Goal: Transaction & Acquisition: Purchase product/service

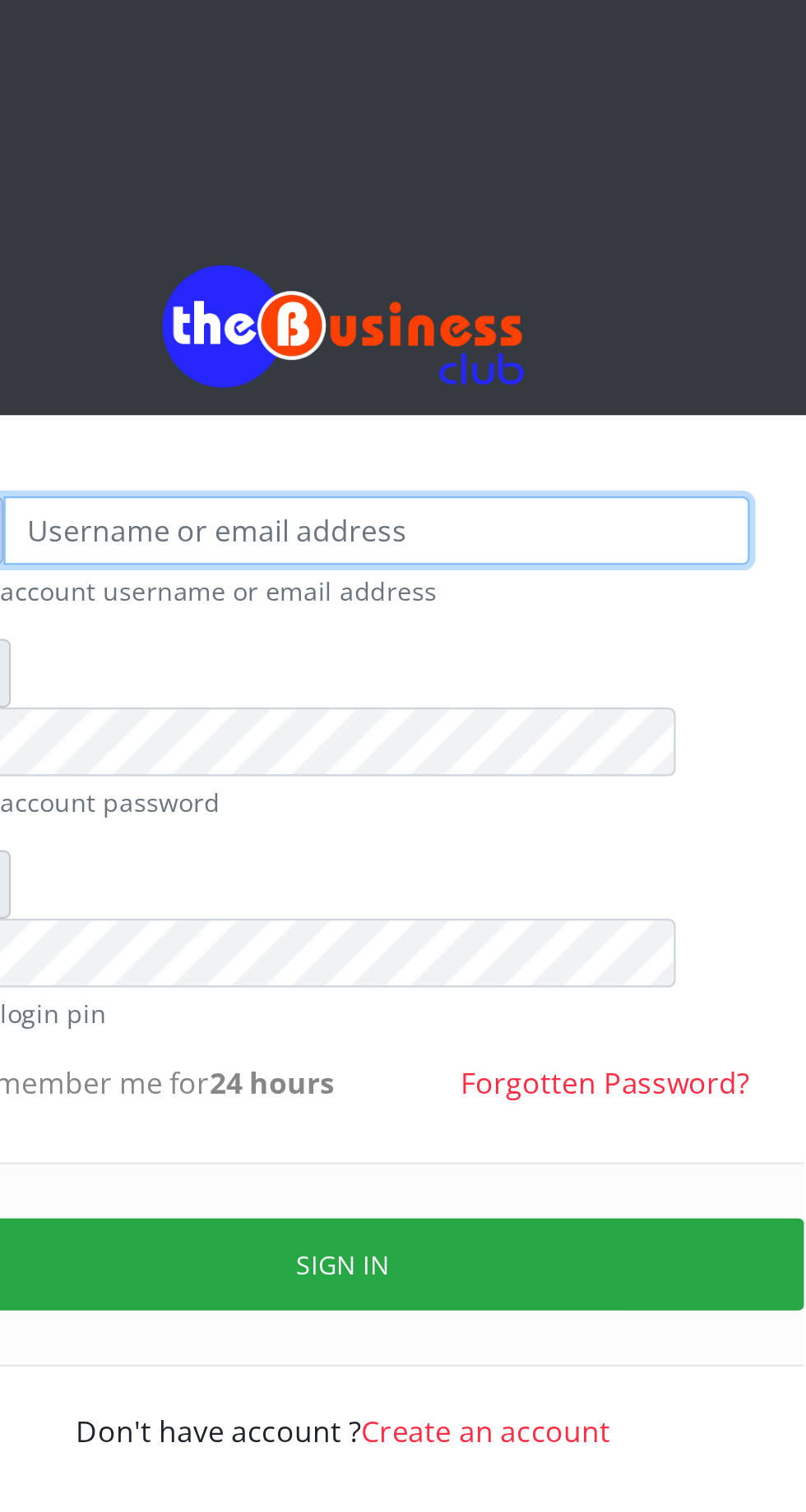
click at [337, 256] on input "text" at bounding box center [418, 242] width 339 height 32
type input "Musluky"
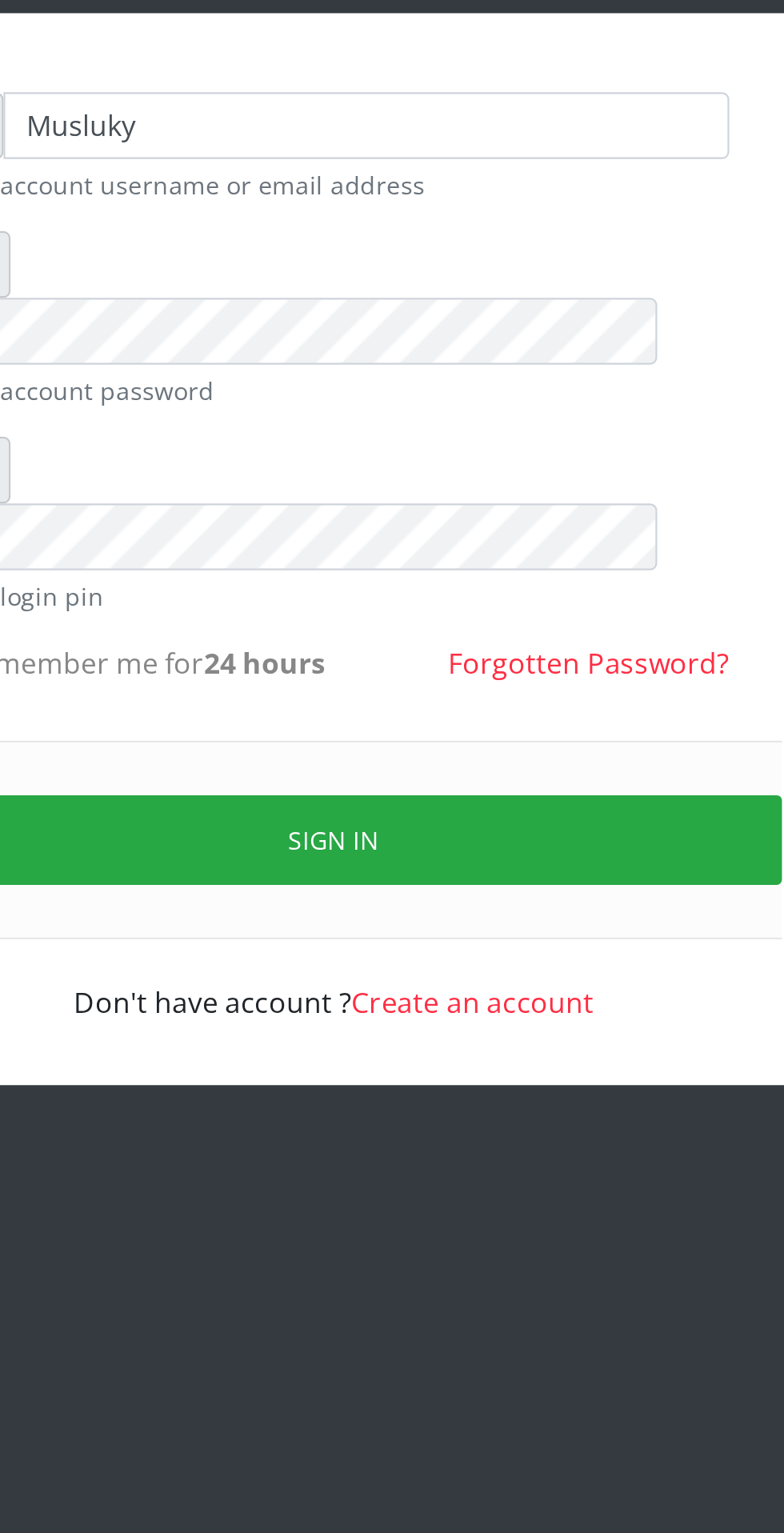
click at [433, 545] on button "Sign in" at bounding box center [392, 565] width 408 height 41
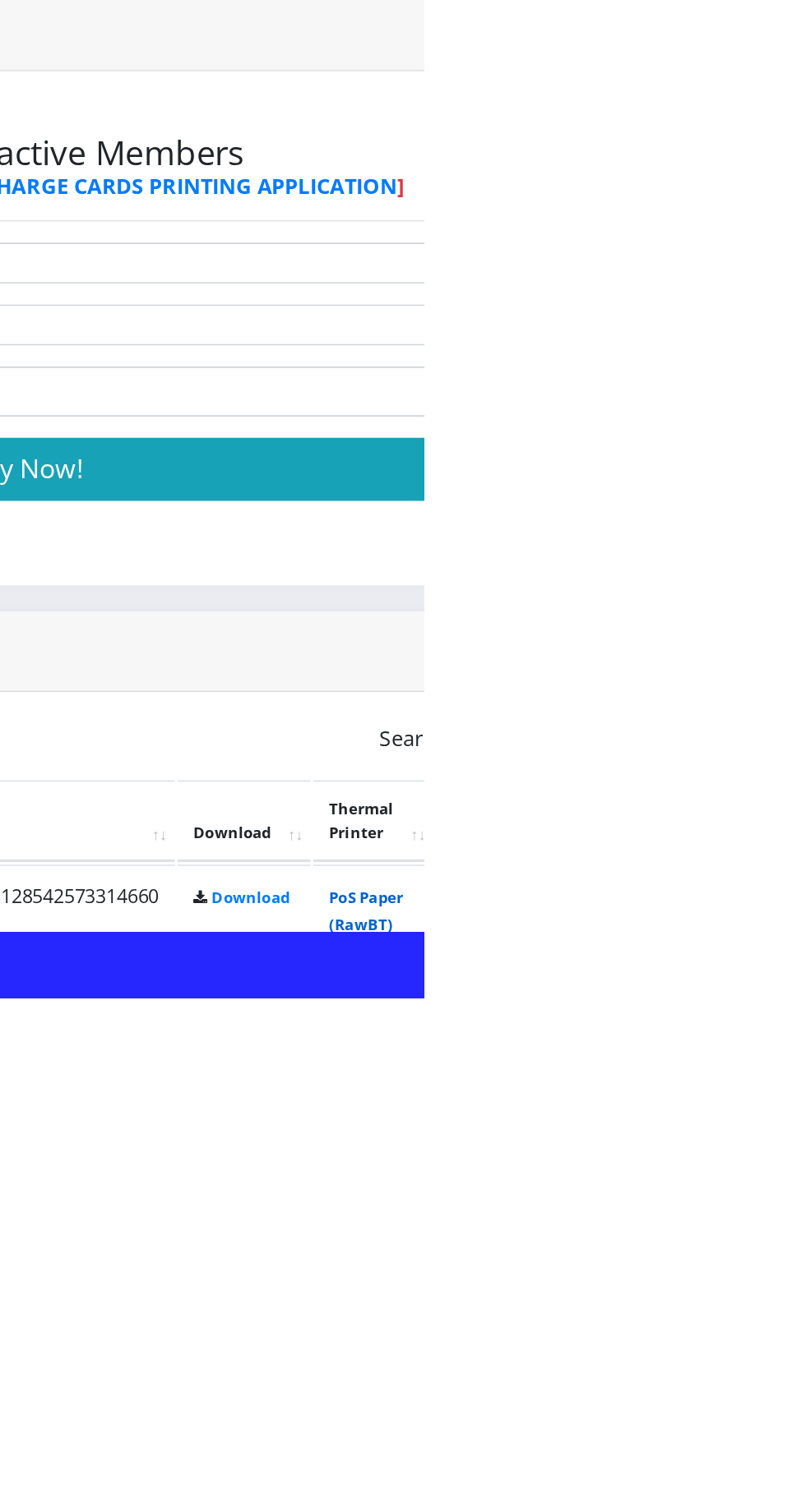
click at [793, 1452] on link "PoS Paper (RawBT)" at bounding box center [770, 1458] width 46 height 31
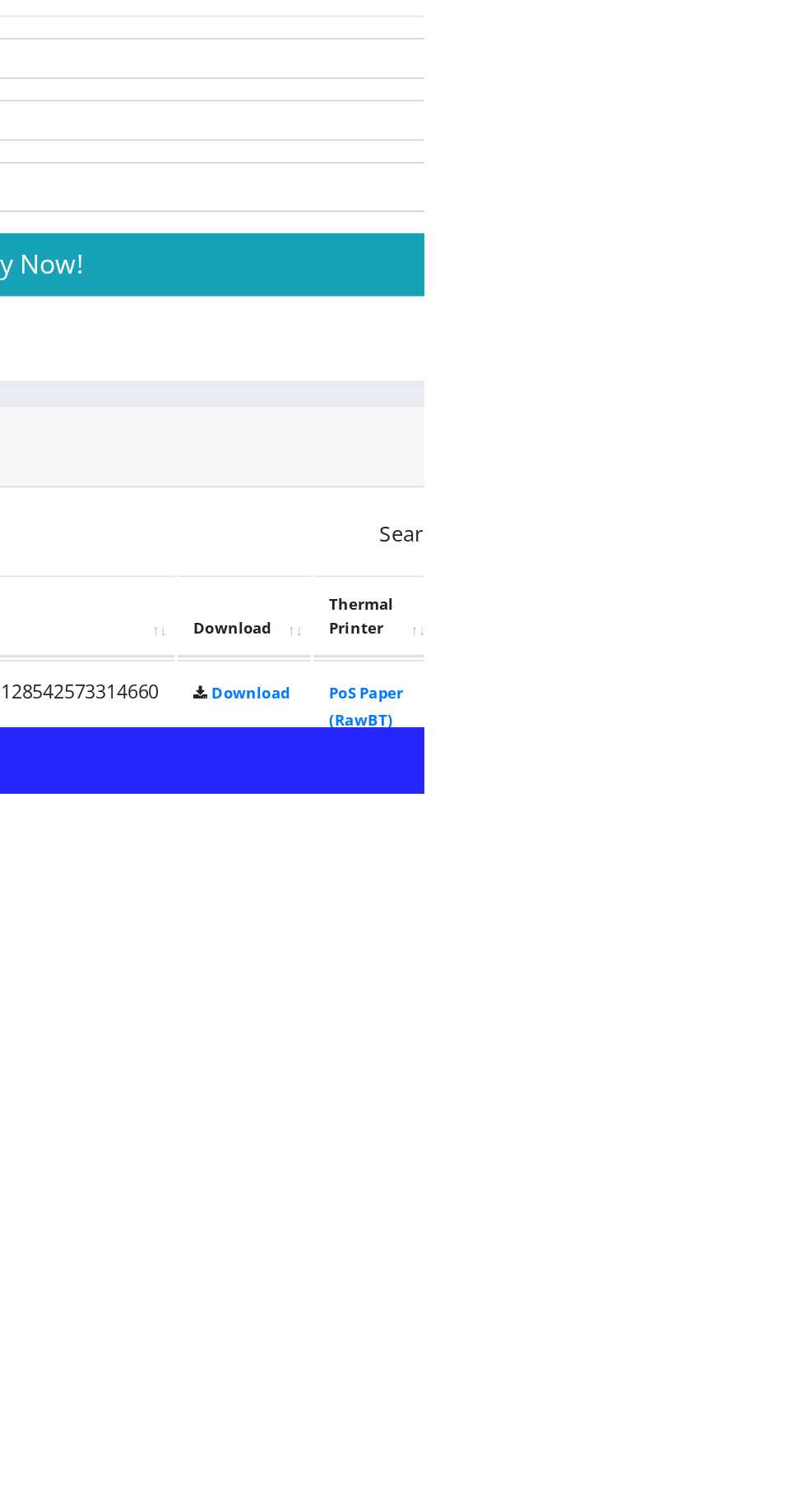
scroll to position [40, 0]
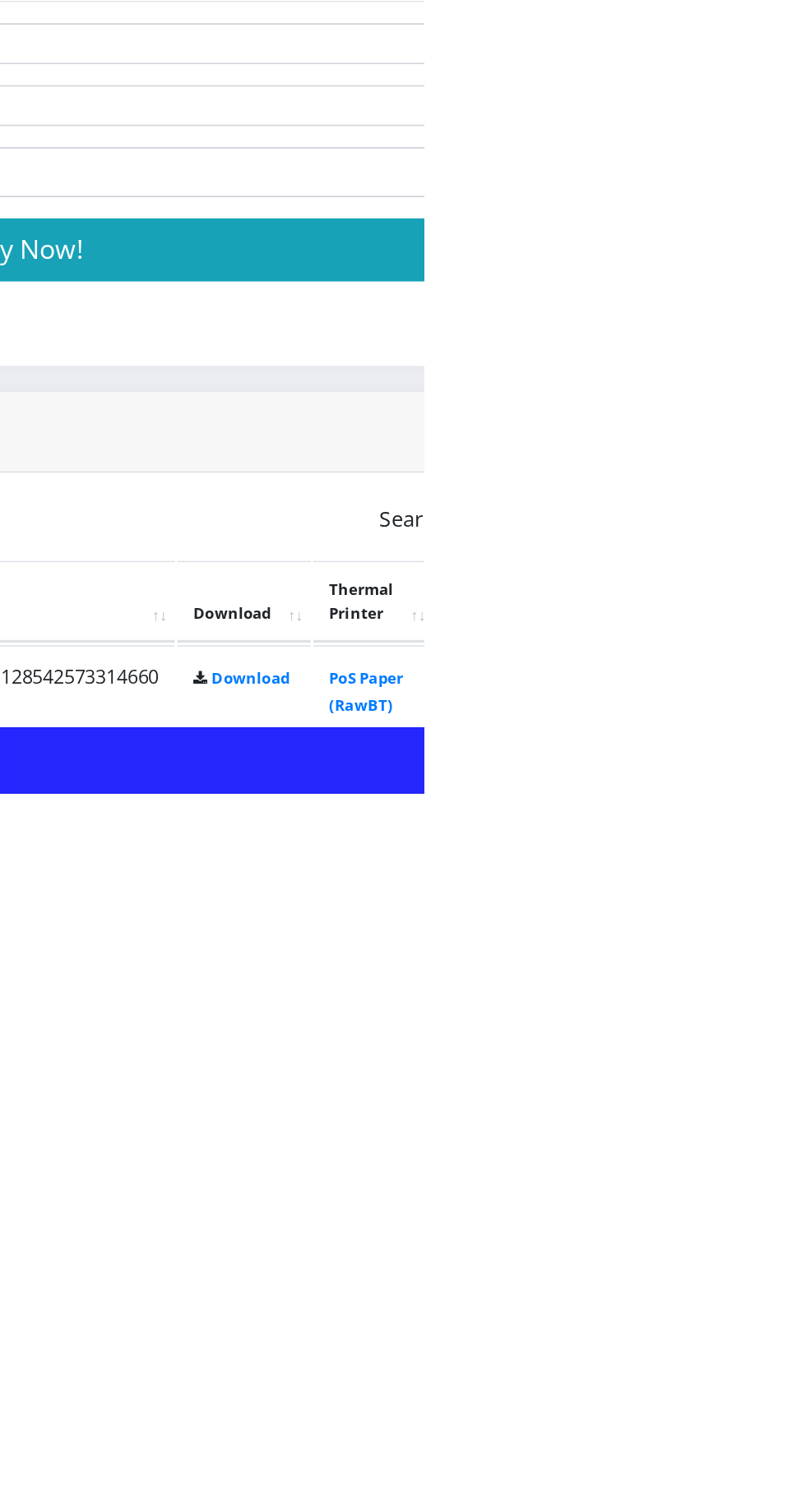
scroll to position [62, 0]
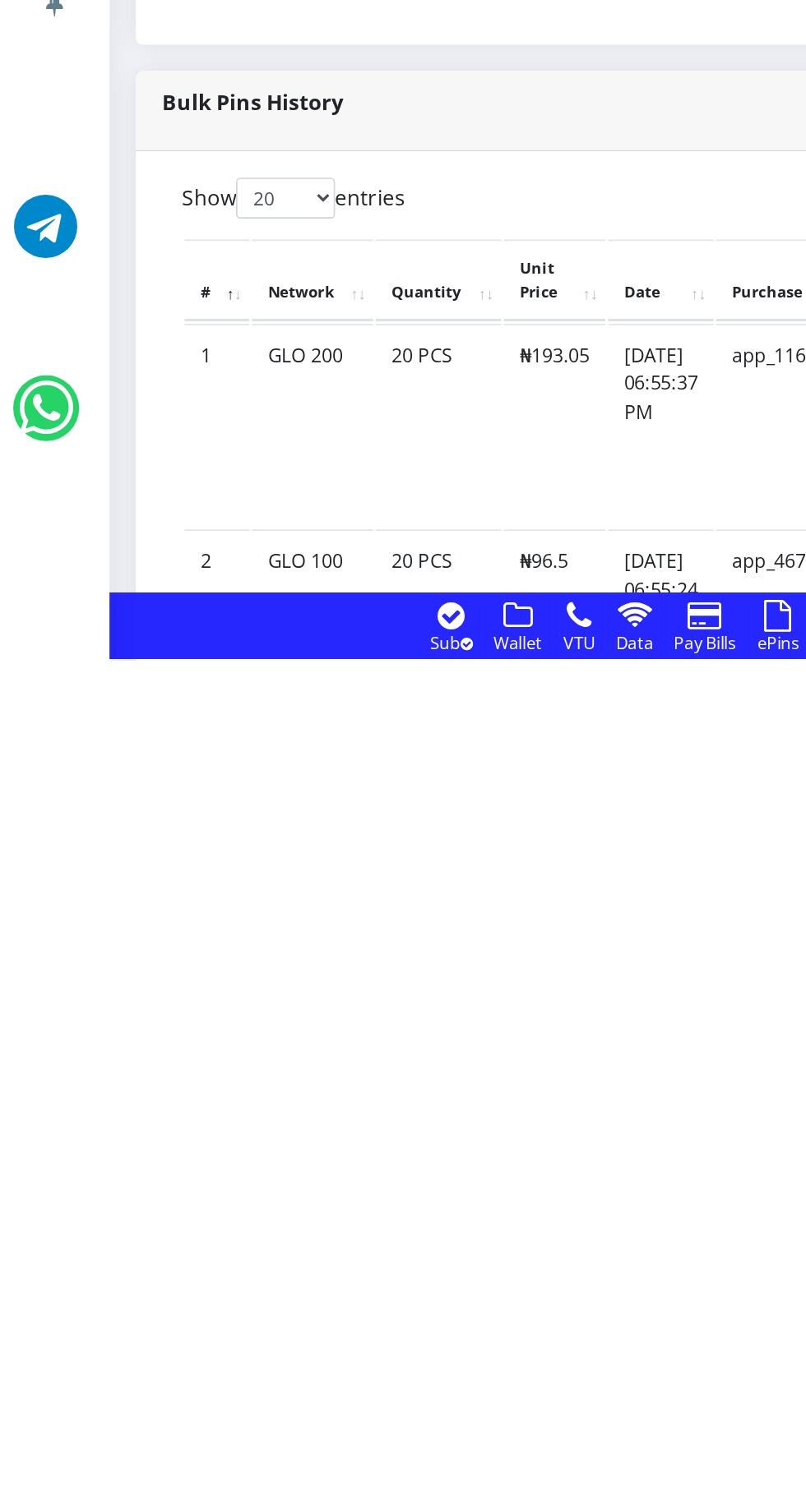
scroll to position [172, 0]
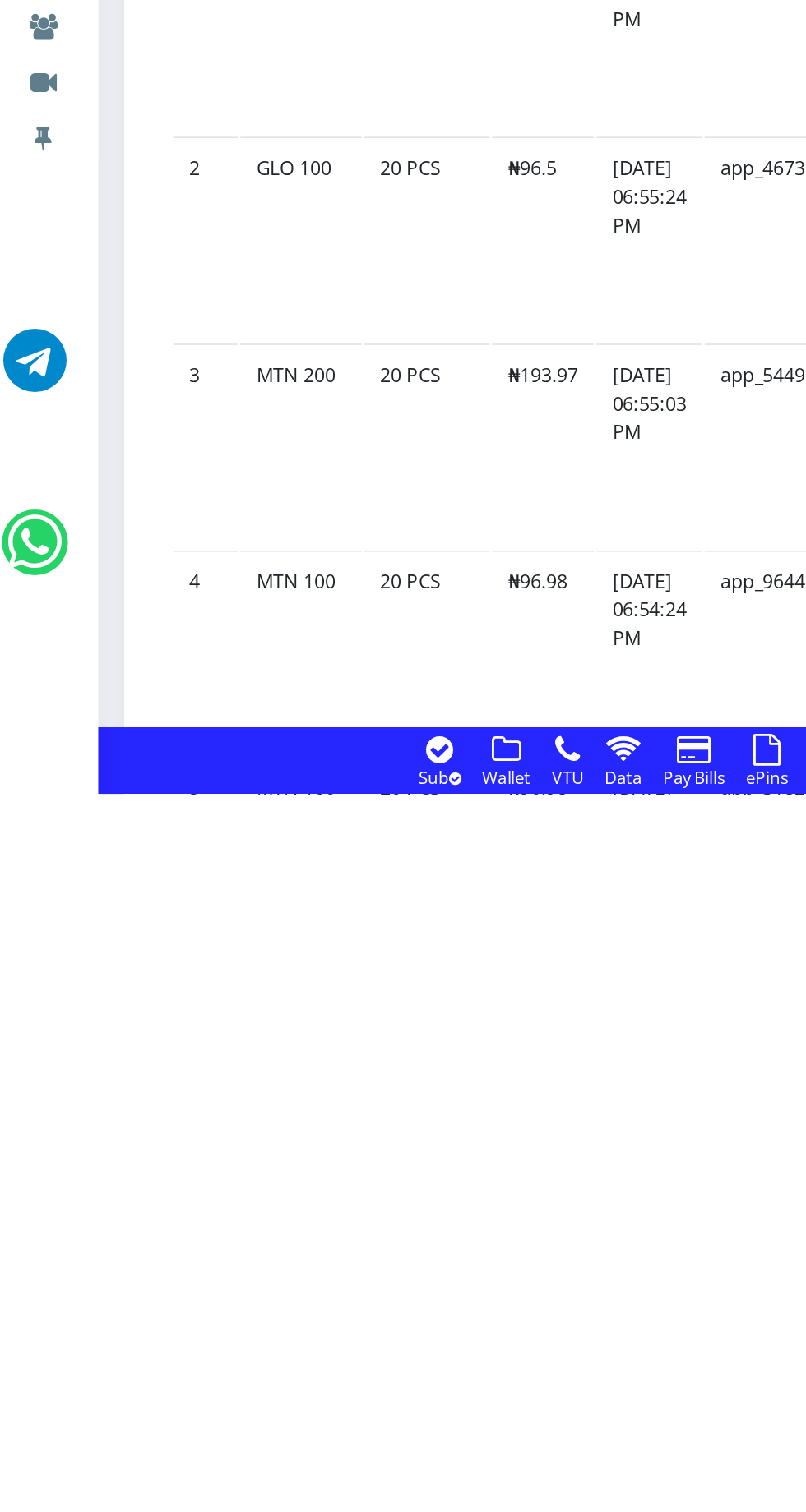
scroll to position [495, 0]
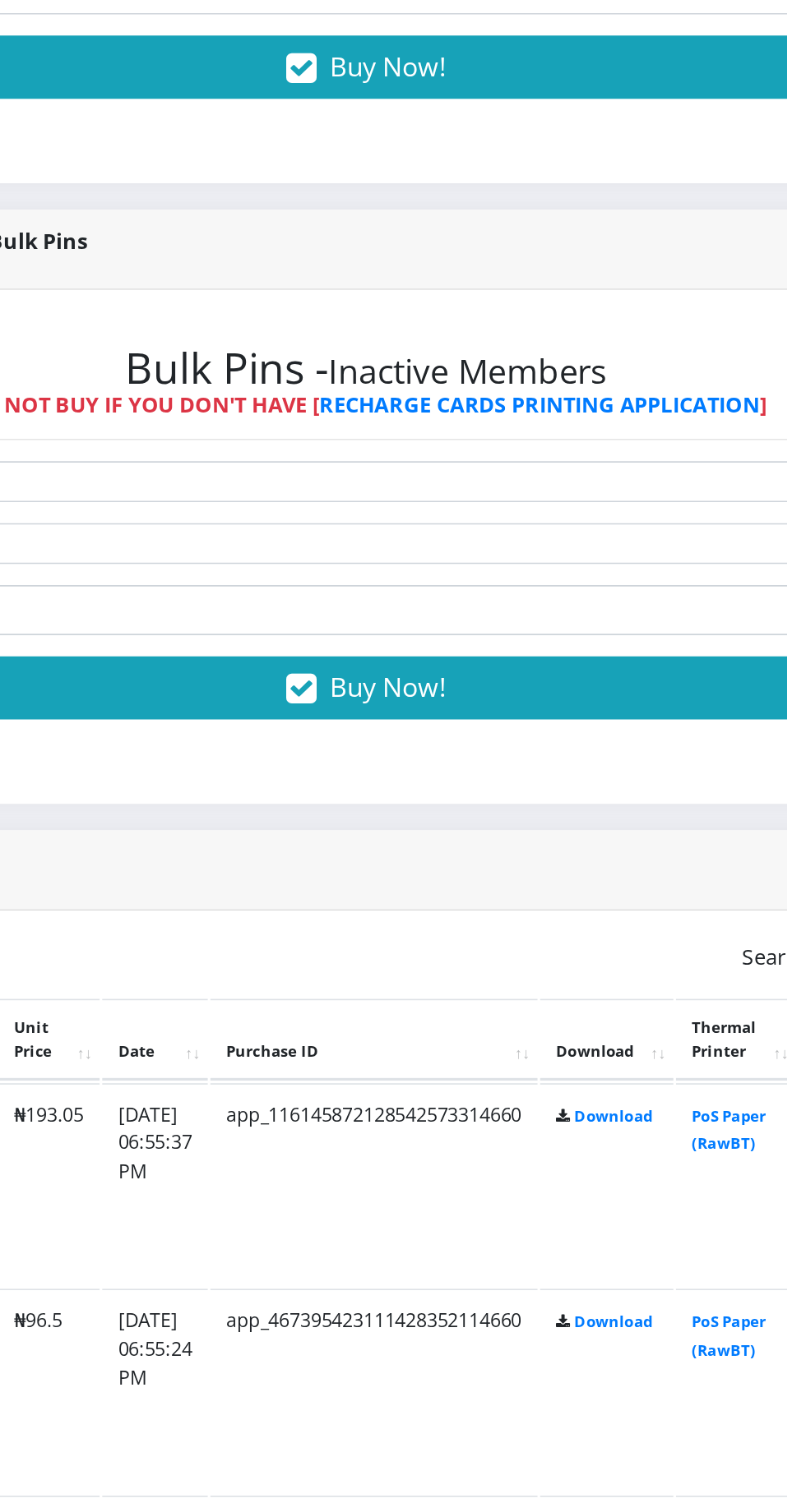
scroll to position [0, 0]
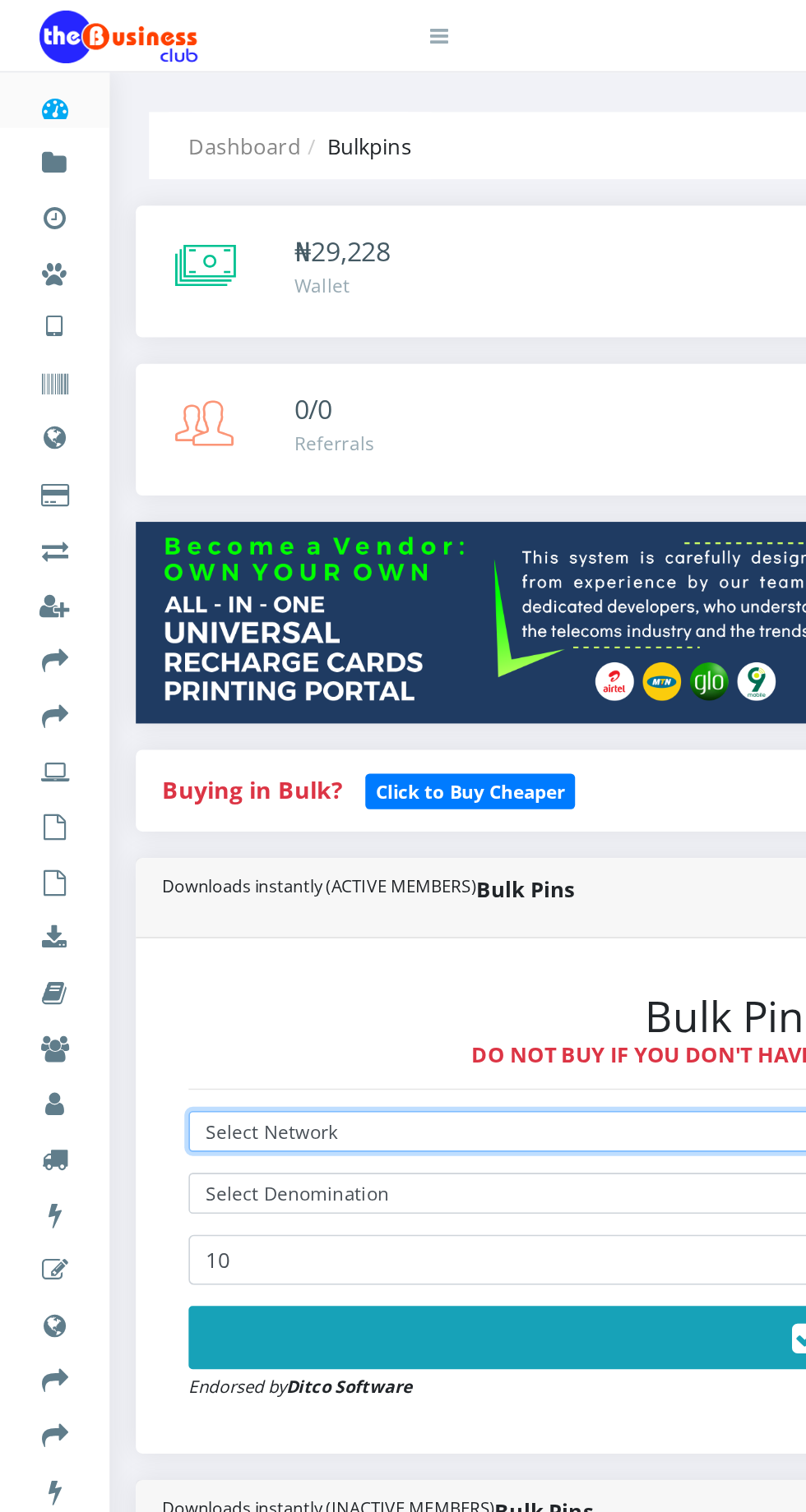
click at [236, 708] on select "Select Network MTN Globacom 9Mobile Airtel" at bounding box center [543, 705] width 852 height 25
select select "Glo"
click at [118, 696] on select "Select Network MTN Globacom 9Mobile Airtel" at bounding box center [543, 705] width 852 height 25
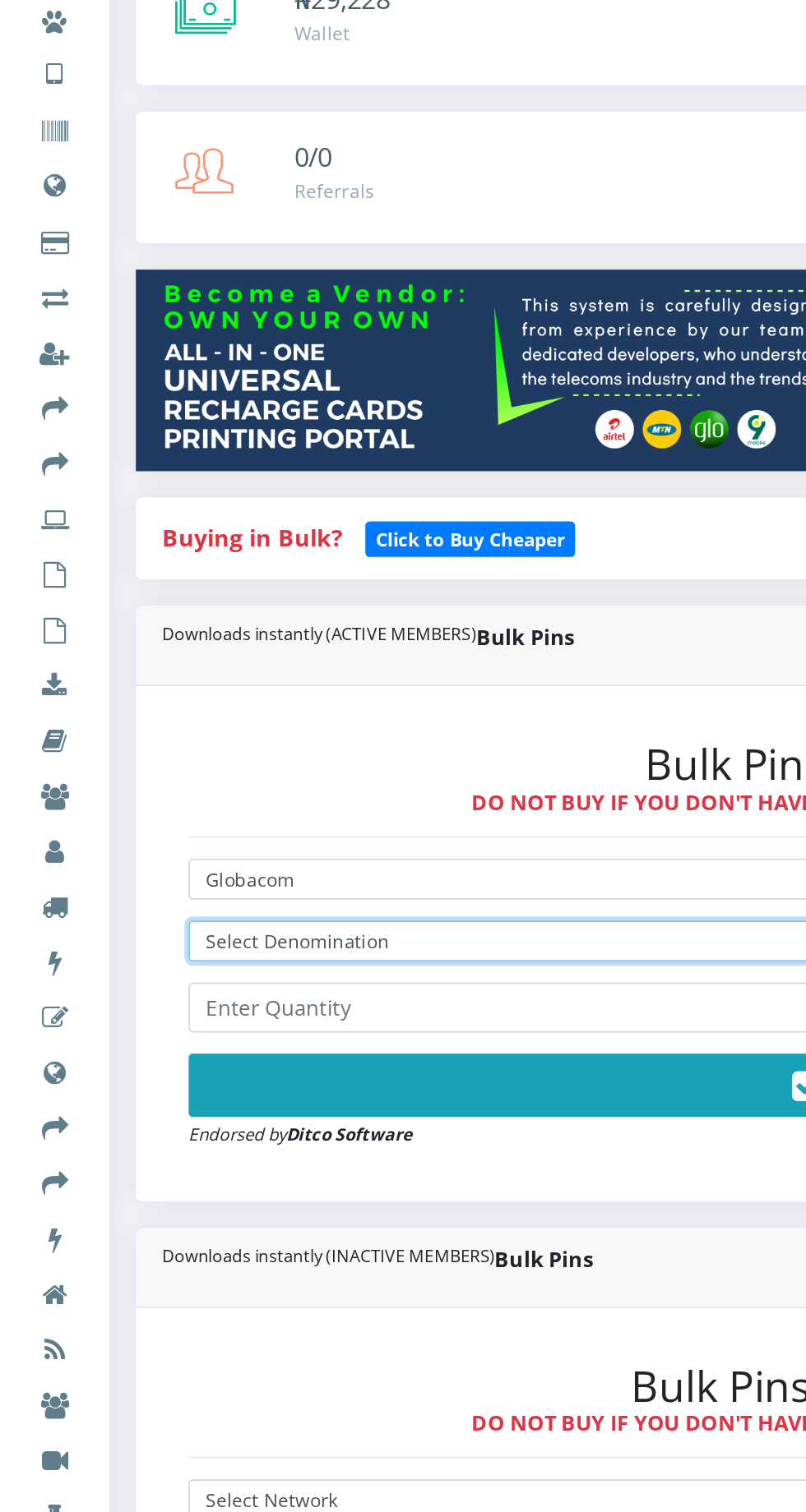
click at [272, 747] on select "Select Denomination Glo NGN100 - ₦96.50 Glo NGN200 - ₦193.00 Glo NGN500 - ₦482.…" at bounding box center [543, 744] width 852 height 25
select select "965-1000"
click at [118, 734] on select "Select Denomination Glo NGN100 - ₦96.50 Glo NGN200 - ₦193.00 Glo NGN500 - ₦482.…" at bounding box center [543, 744] width 852 height 25
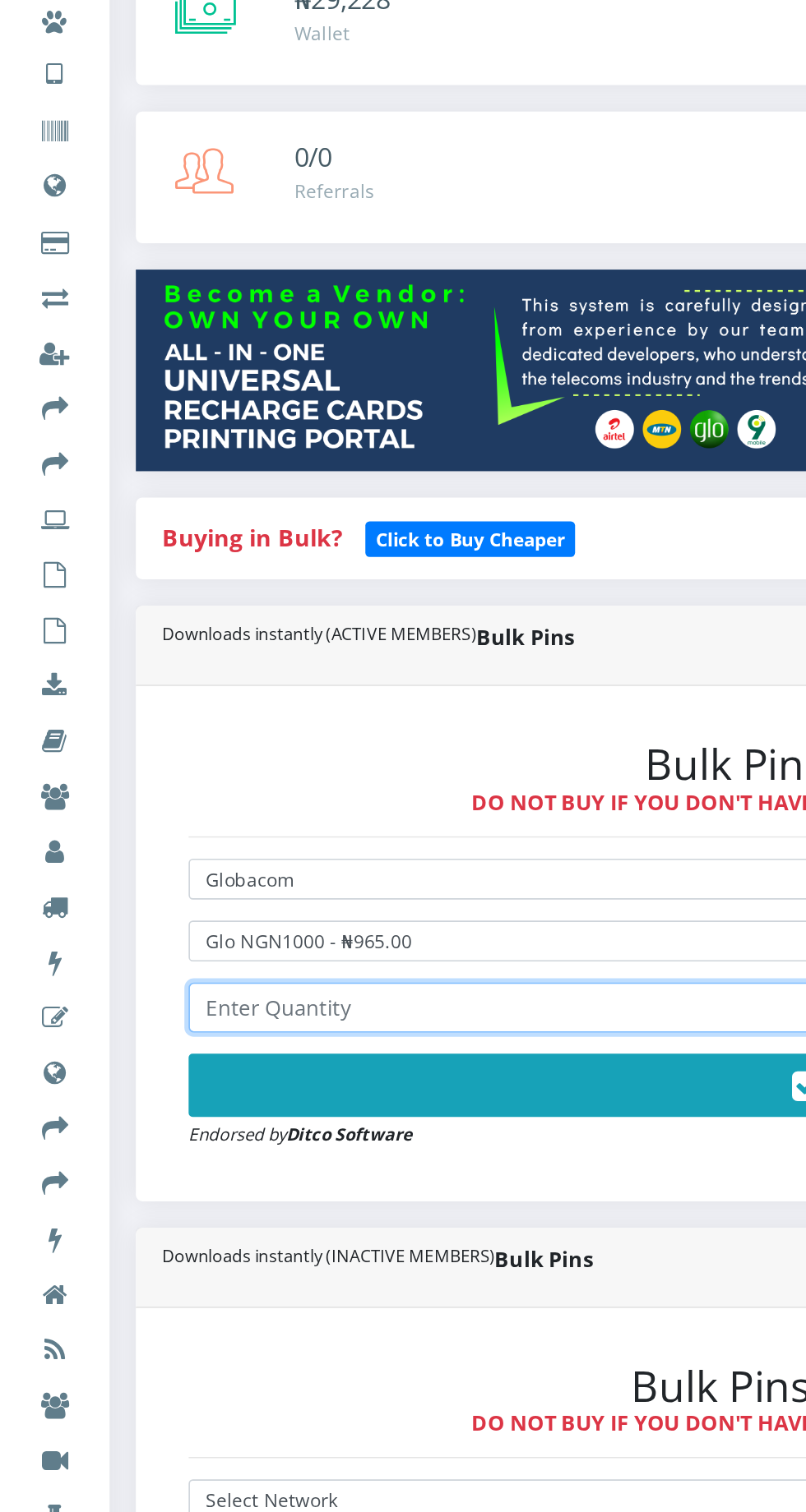
click at [249, 785] on input "number" at bounding box center [543, 786] width 852 height 32
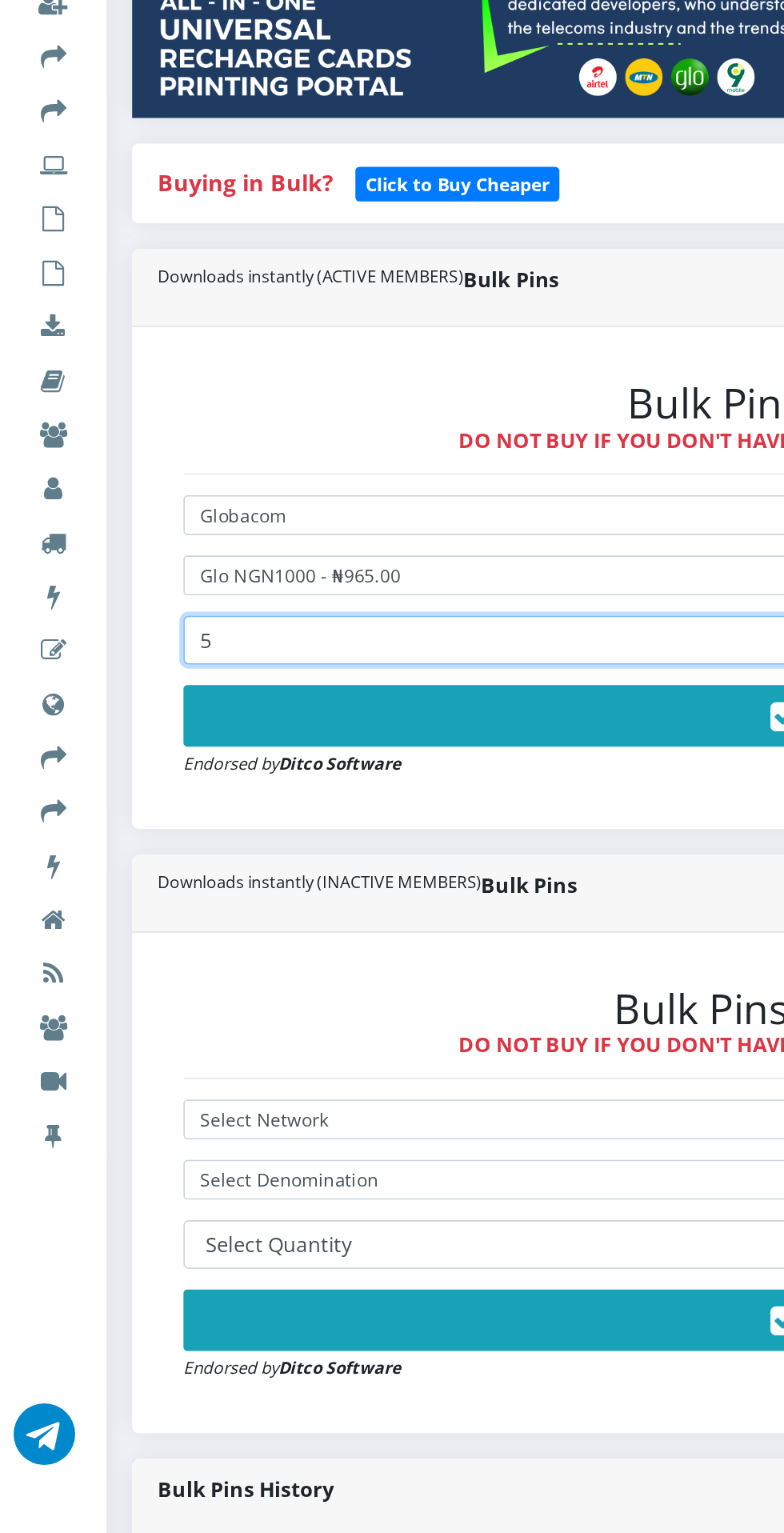
type input "5"
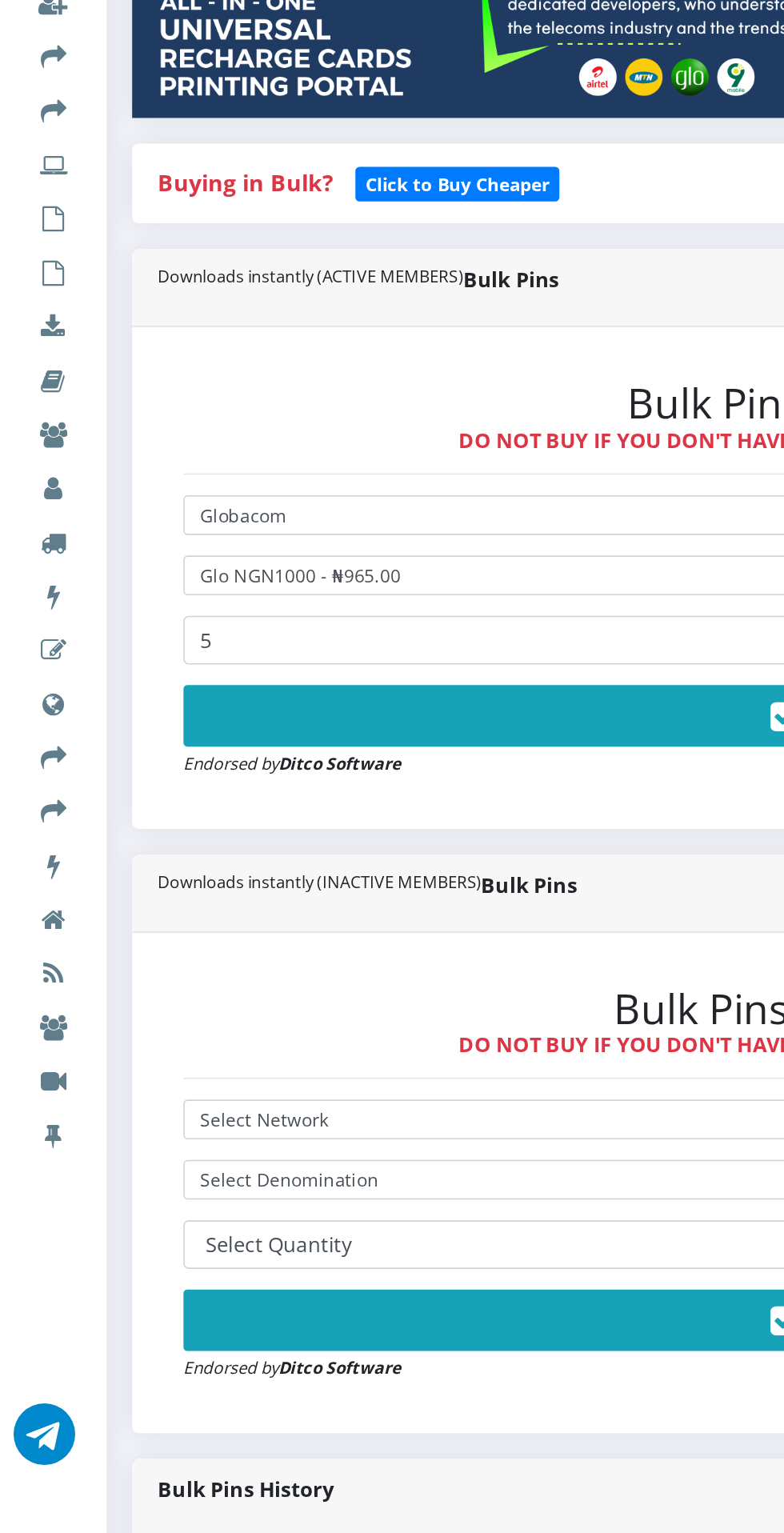
click at [336, 810] on button "Buy Now!" at bounding box center [528, 811] width 828 height 38
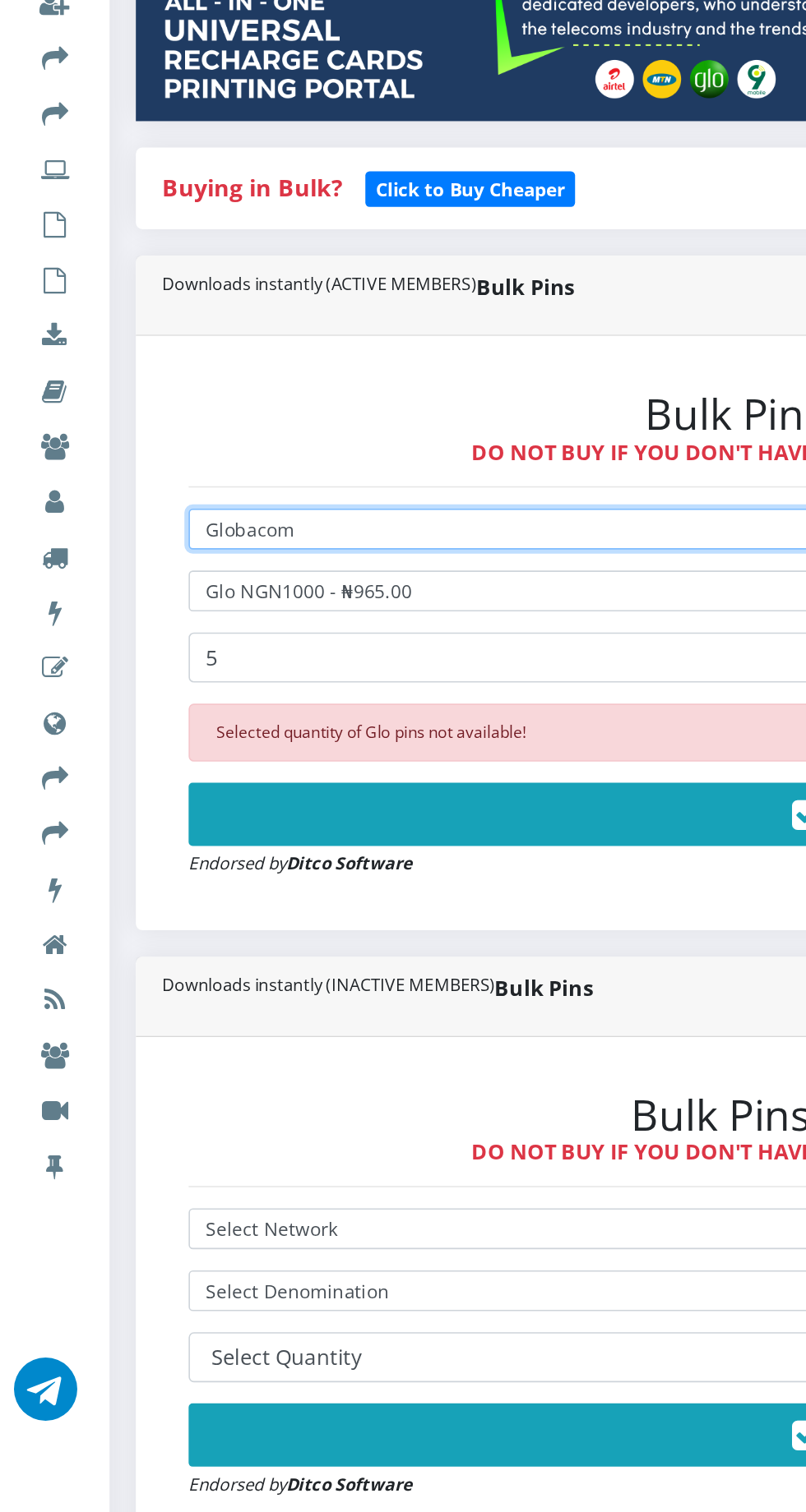
click at [251, 706] on select "Select Network MTN Globacom 9Mobile Airtel" at bounding box center [543, 705] width 852 height 25
select select "Airtel"
click at [118, 696] on select "Select Network MTN Globacom 9Mobile Airtel" at bounding box center [543, 705] width 852 height 25
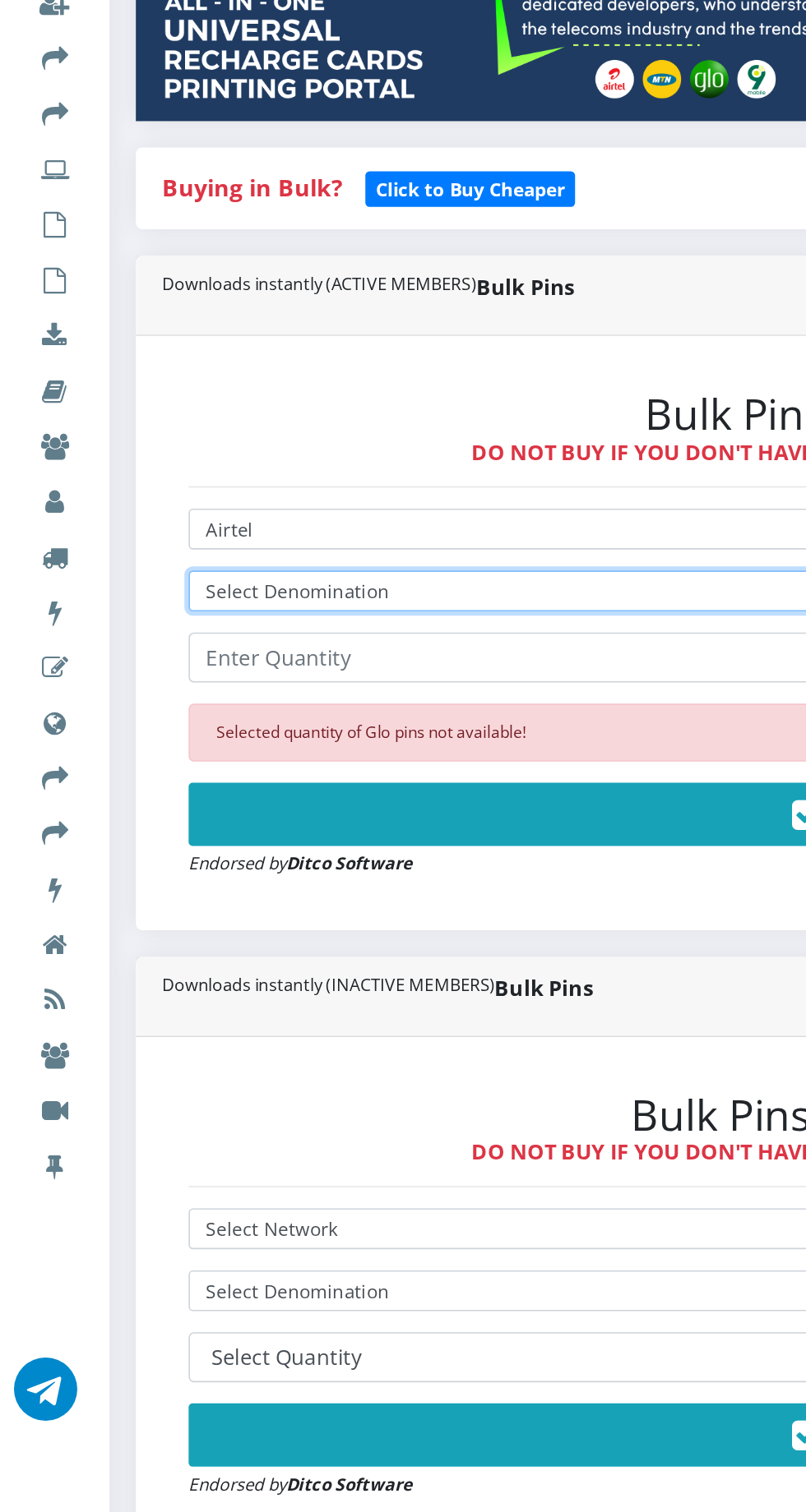
click at [287, 745] on select "Select Denomination Airtel NGN100 - ₦96.37 Airtel NGN200 - ₦192.74 Airtel NGN50…" at bounding box center [543, 744] width 852 height 25
select select "96.37-100"
click at [118, 734] on select "Select Denomination Airtel NGN100 - ₦96.37 Airtel NGN200 - ₦192.74 Airtel NGN50…" at bounding box center [543, 744] width 852 height 25
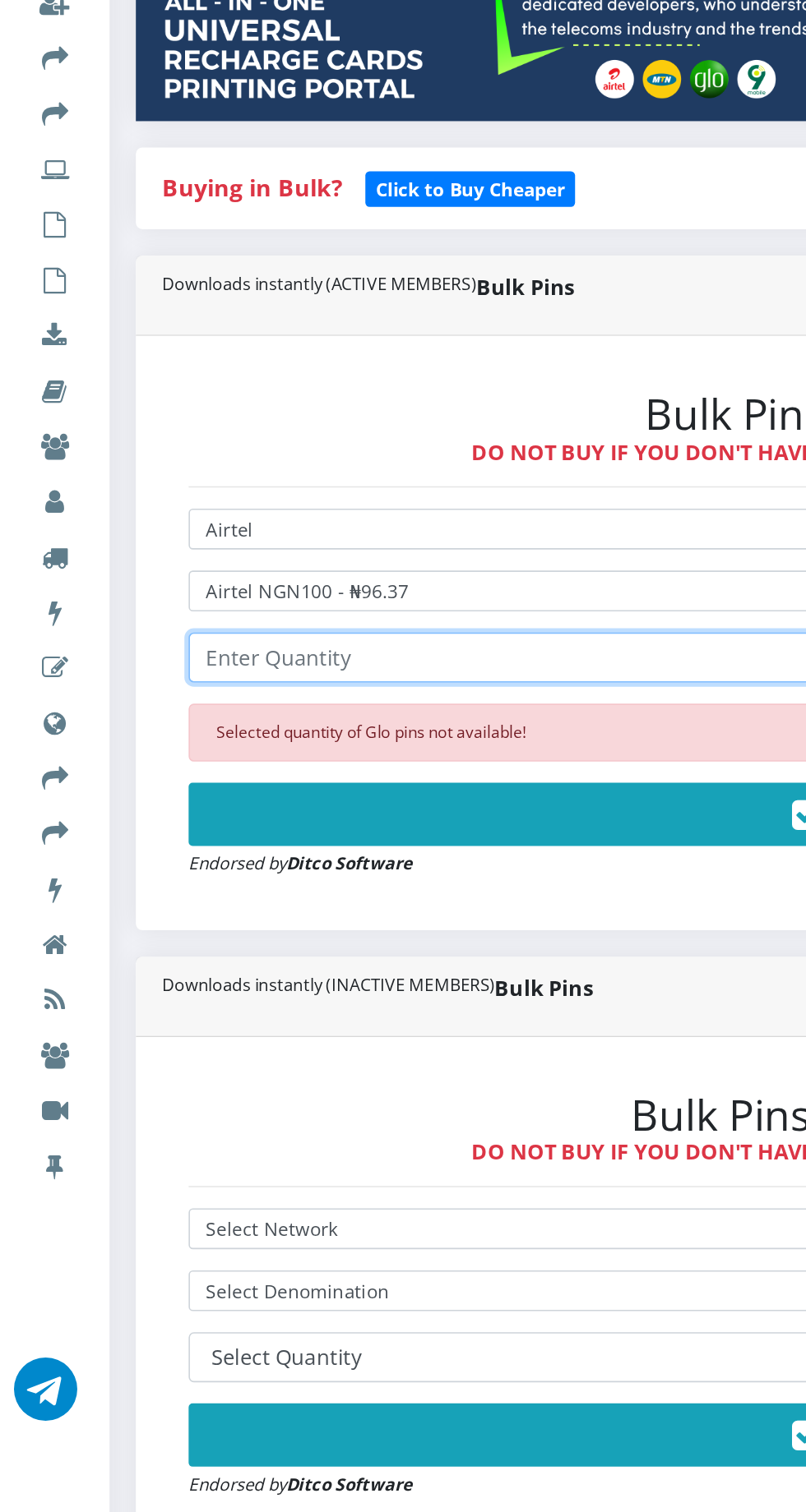
click at [275, 786] on input "number" at bounding box center [543, 786] width 852 height 32
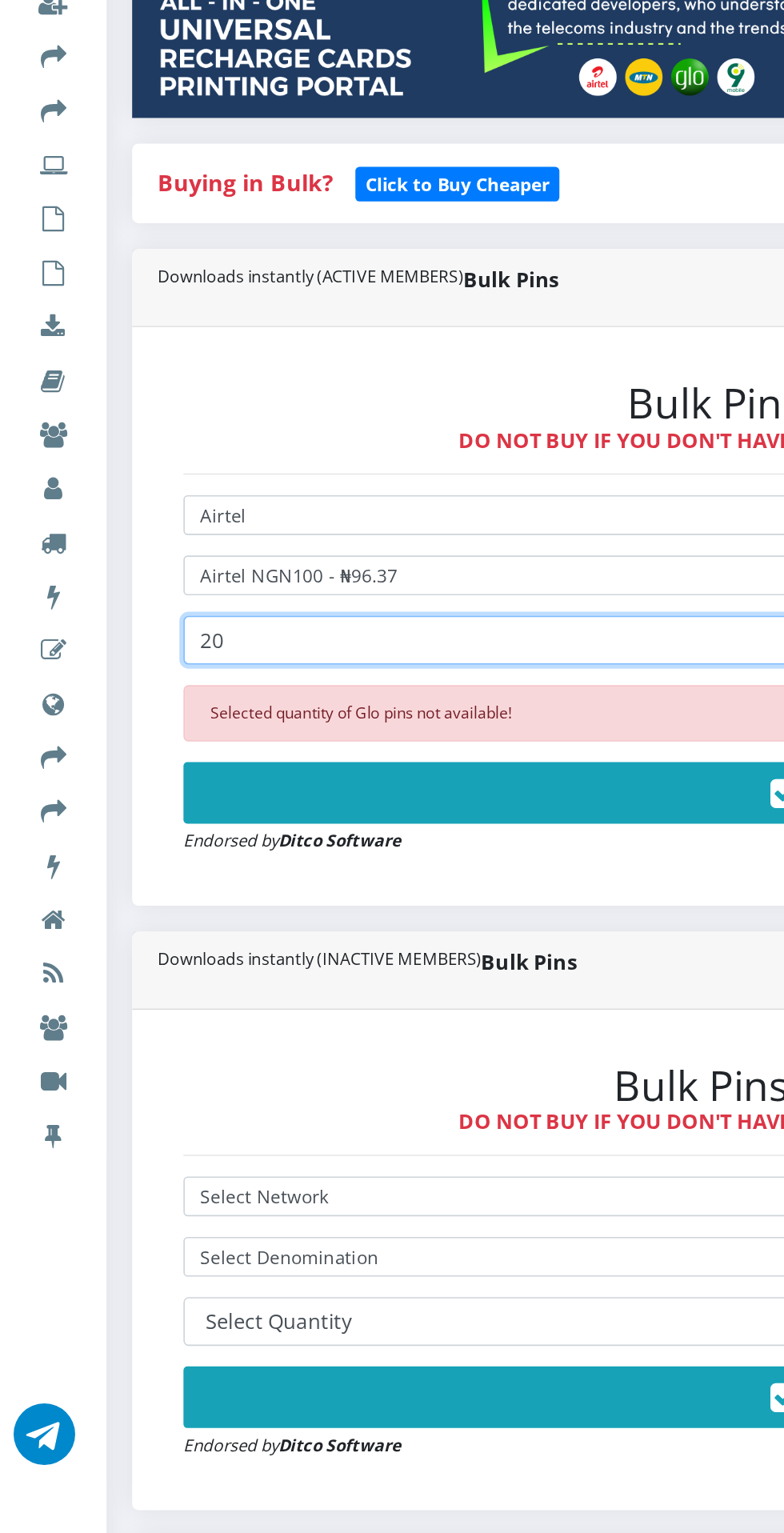
type input "20"
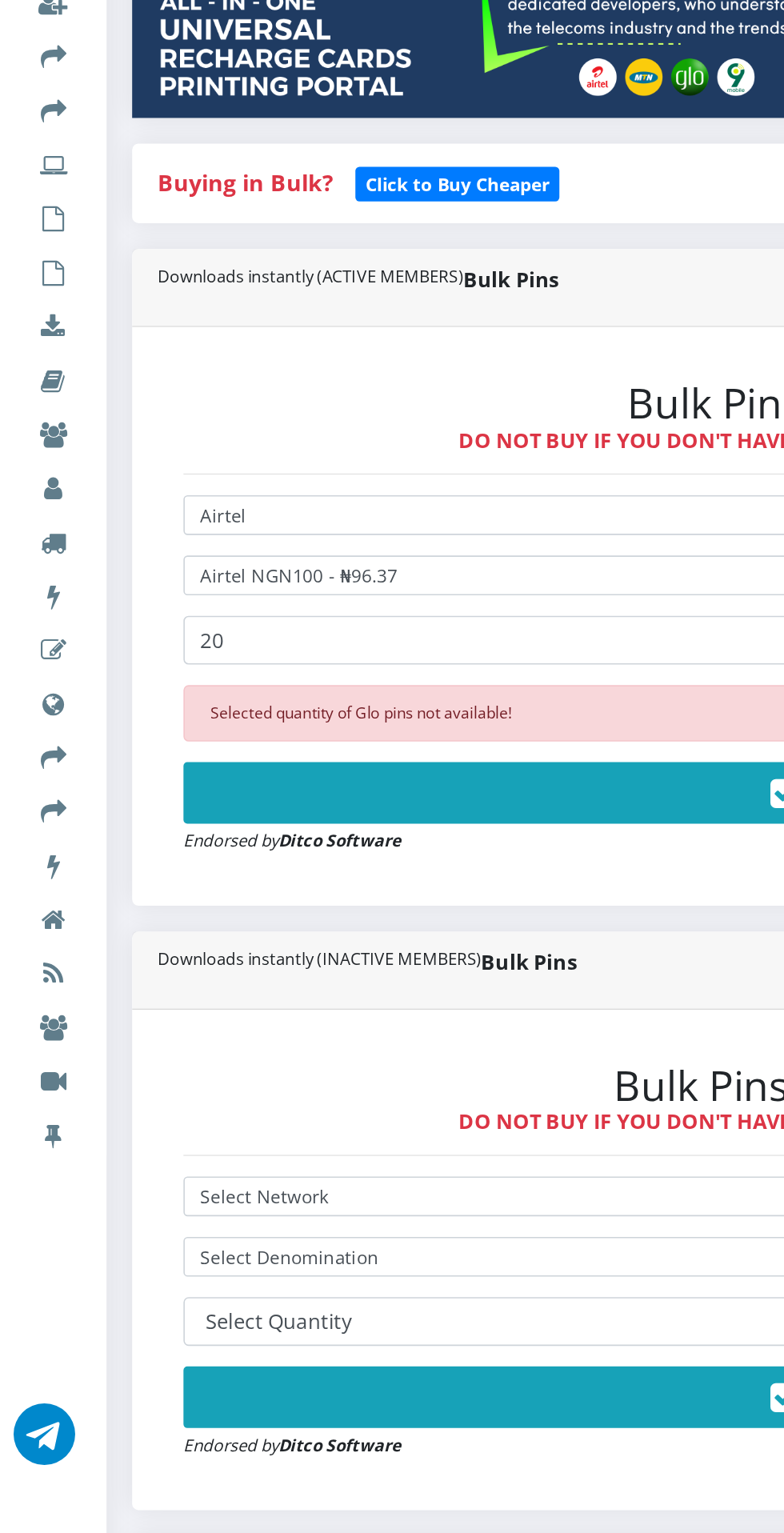
click at [379, 863] on button "Buy Now!" at bounding box center [528, 859] width 828 height 38
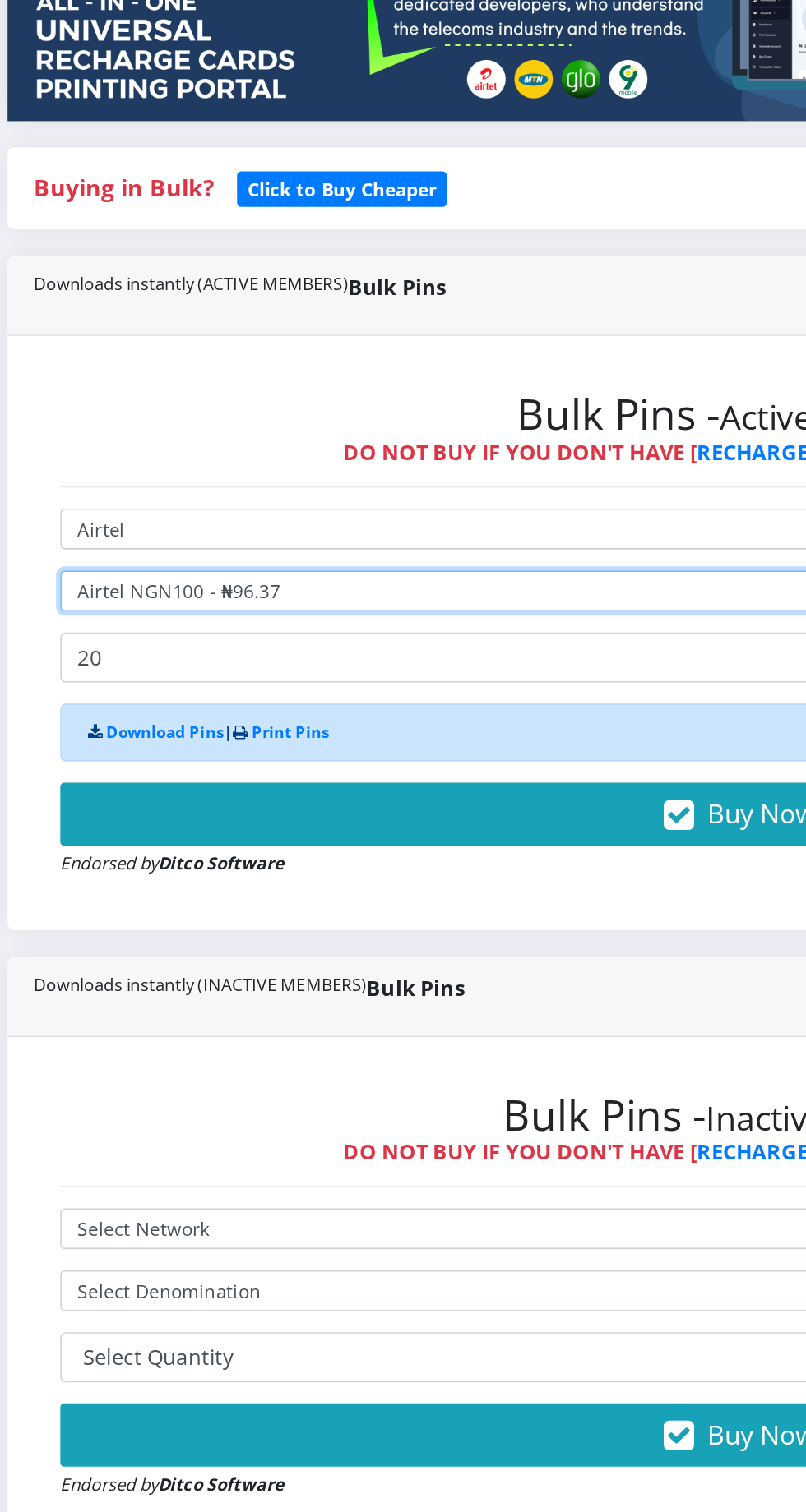
click at [405, 747] on select "Select Denomination Airtel NGN100 - ₦96.37 Airtel NGN200 - ₦192.74 Airtel NGN50…" at bounding box center [543, 744] width 852 height 25
select select "192.74-200"
click at [118, 734] on select "Select Denomination Airtel NGN100 - ₦96.37 Airtel NGN200 - ₦192.74 Airtel NGN50…" at bounding box center [543, 744] width 852 height 25
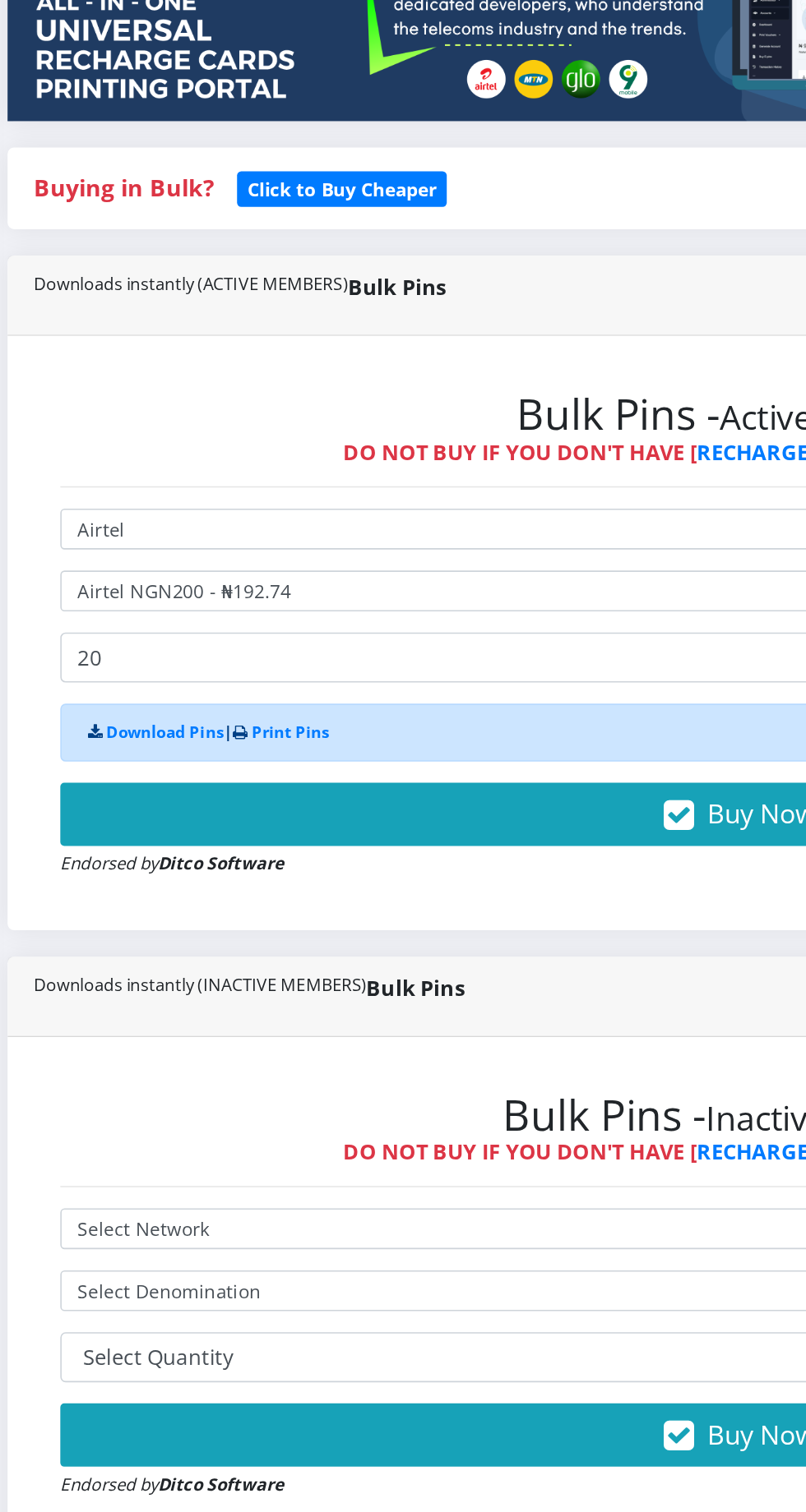
click at [494, 874] on button "Buy Now!" at bounding box center [543, 883] width 852 height 40
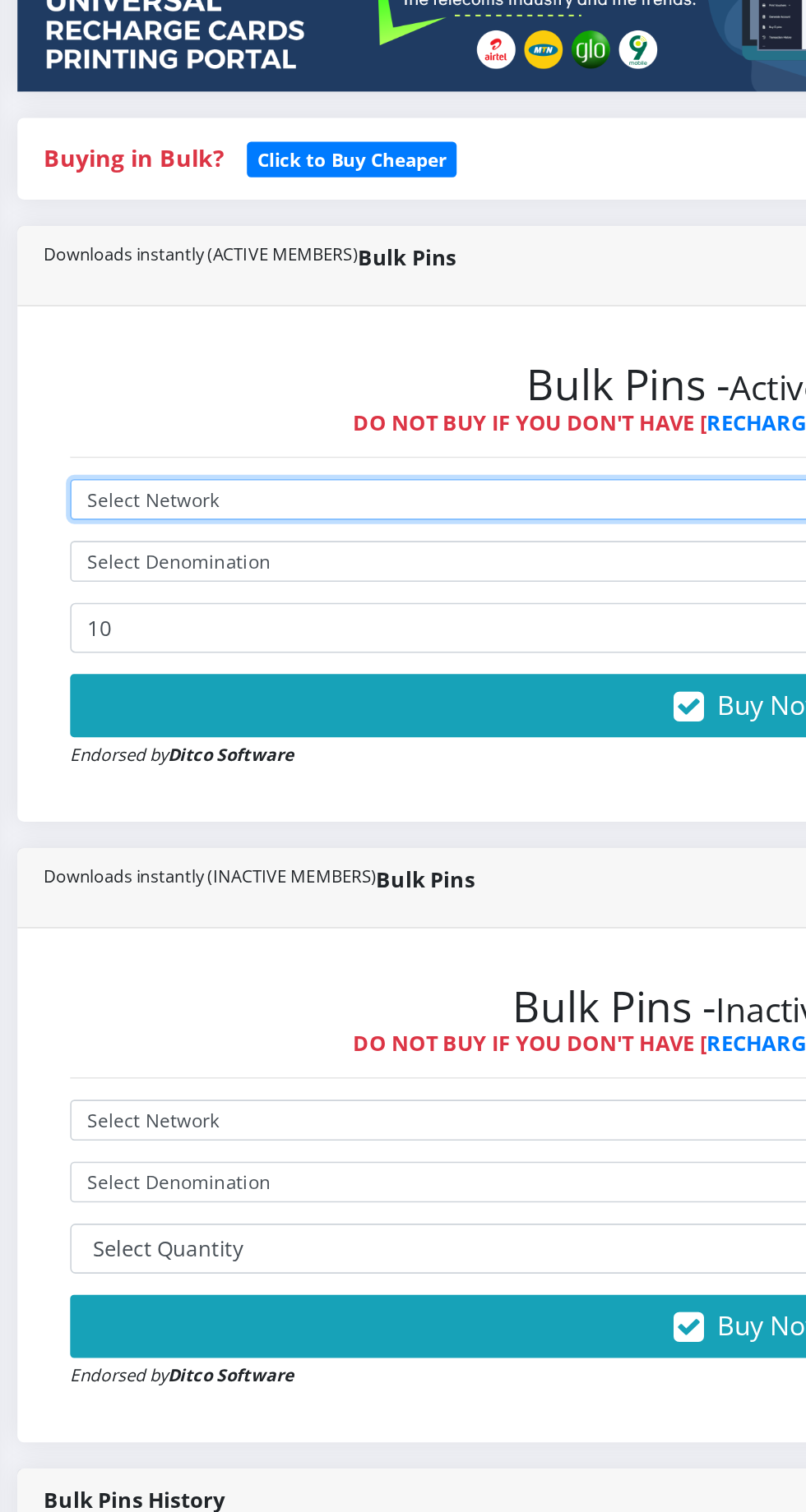
click at [396, 700] on select "Select Network MTN Globacom 9Mobile Airtel" at bounding box center [543, 705] width 852 height 25
select select "Airtel"
click at [118, 696] on select "Select Network MTN Globacom 9Mobile Airtel" at bounding box center [543, 705] width 852 height 25
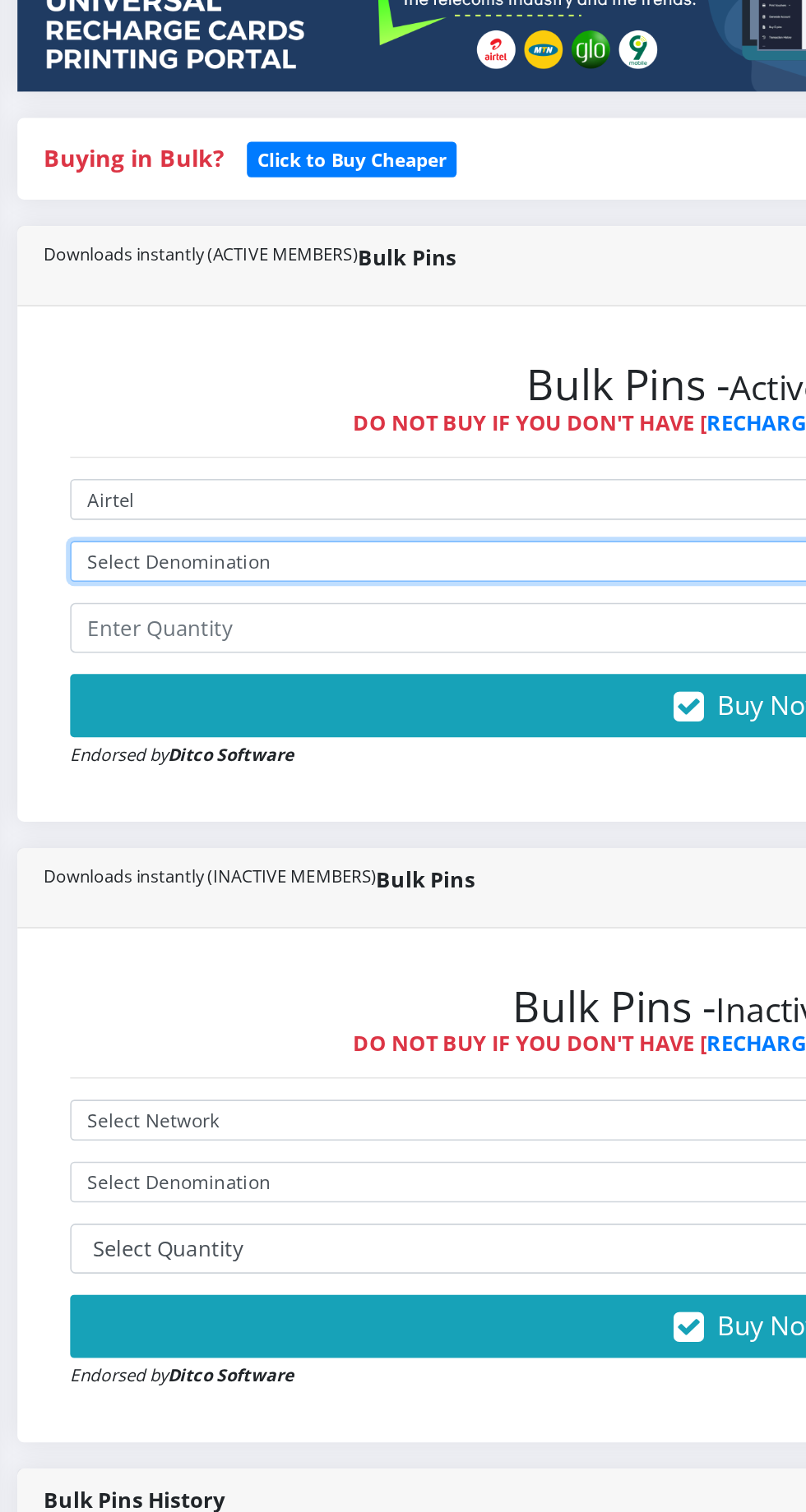
click at [388, 745] on select "Select Denomination Airtel NGN100 - ₦96.37 Airtel NGN200 - ₦192.74 Airtel NGN50…" at bounding box center [543, 744] width 852 height 25
select select "963.7-1000"
click at [118, 734] on select "Select Denomination Airtel NGN100 - ₦96.37 Airtel NGN200 - ₦192.74 Airtel NGN50…" at bounding box center [543, 744] width 852 height 25
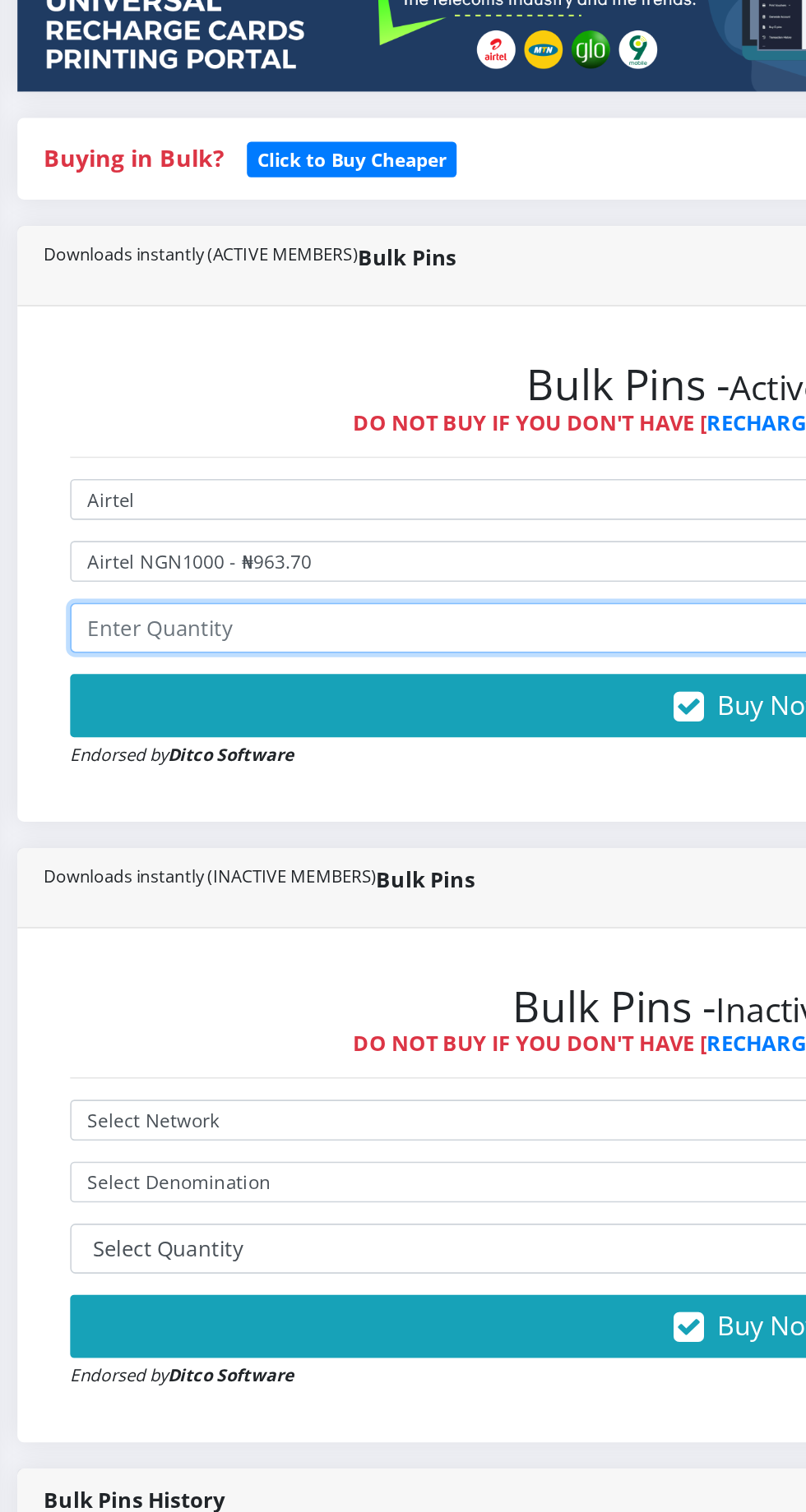
click at [412, 785] on input "number" at bounding box center [543, 786] width 852 height 32
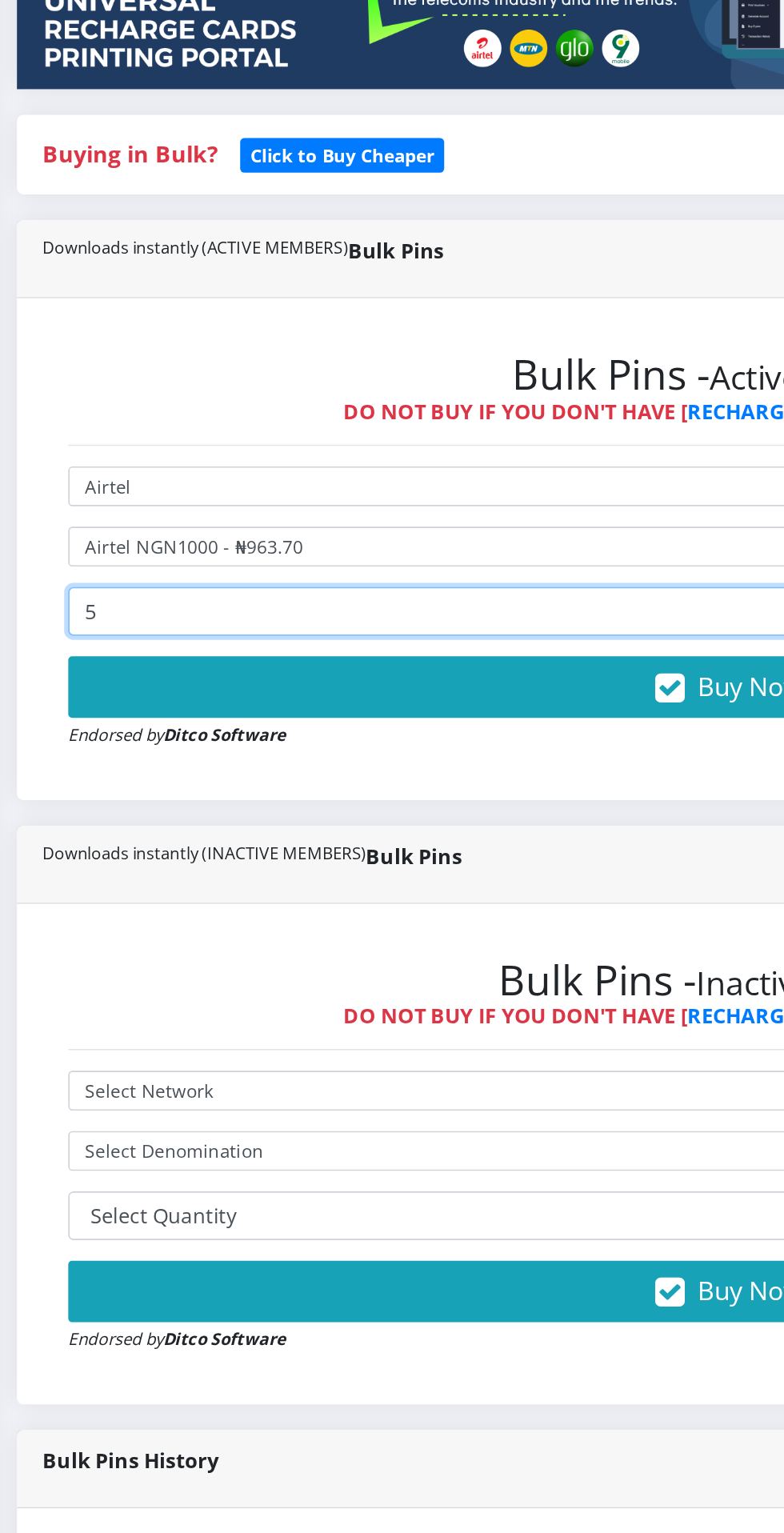
type input "5"
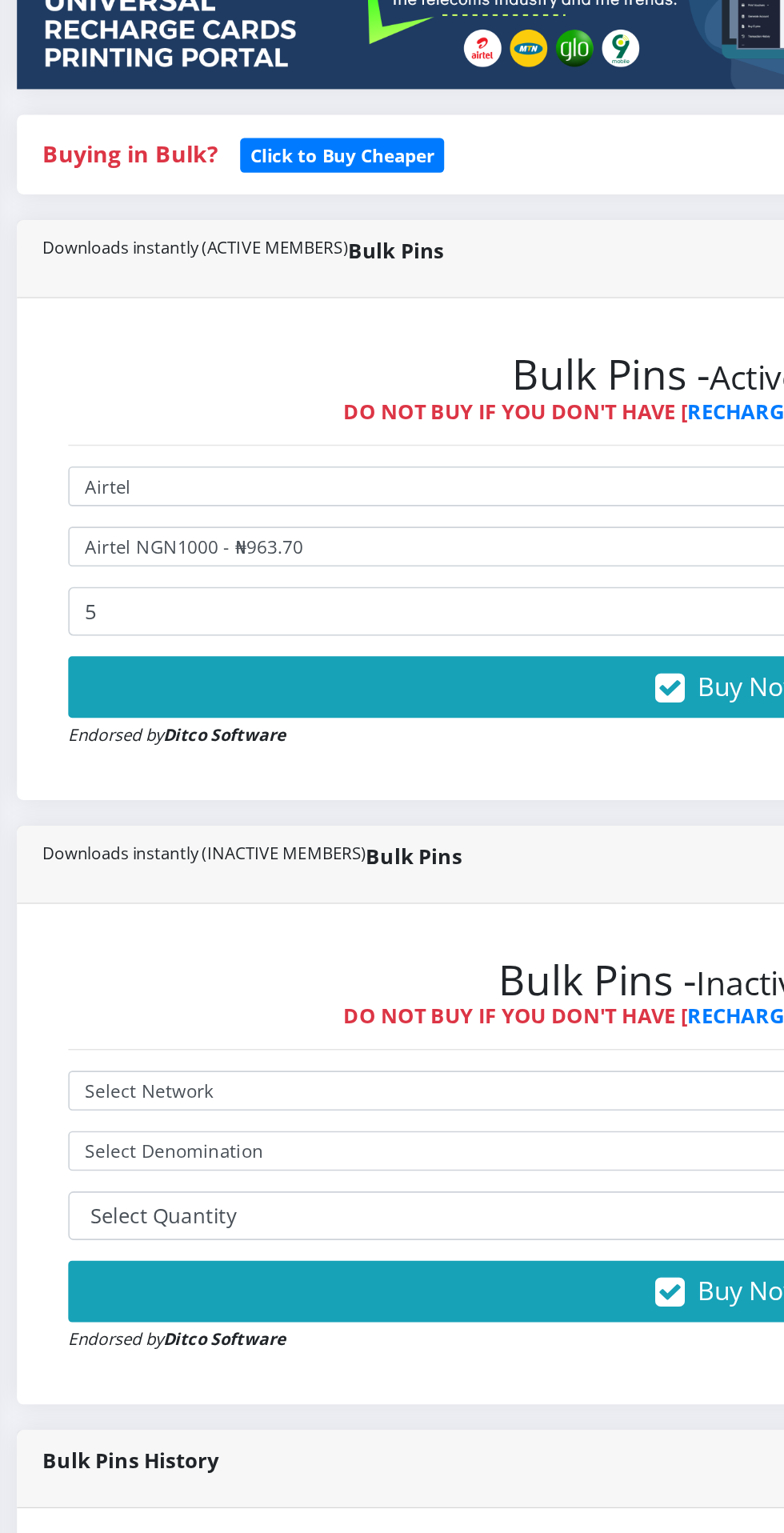
click at [505, 799] on button "Buy Now!" at bounding box center [528, 811] width 828 height 38
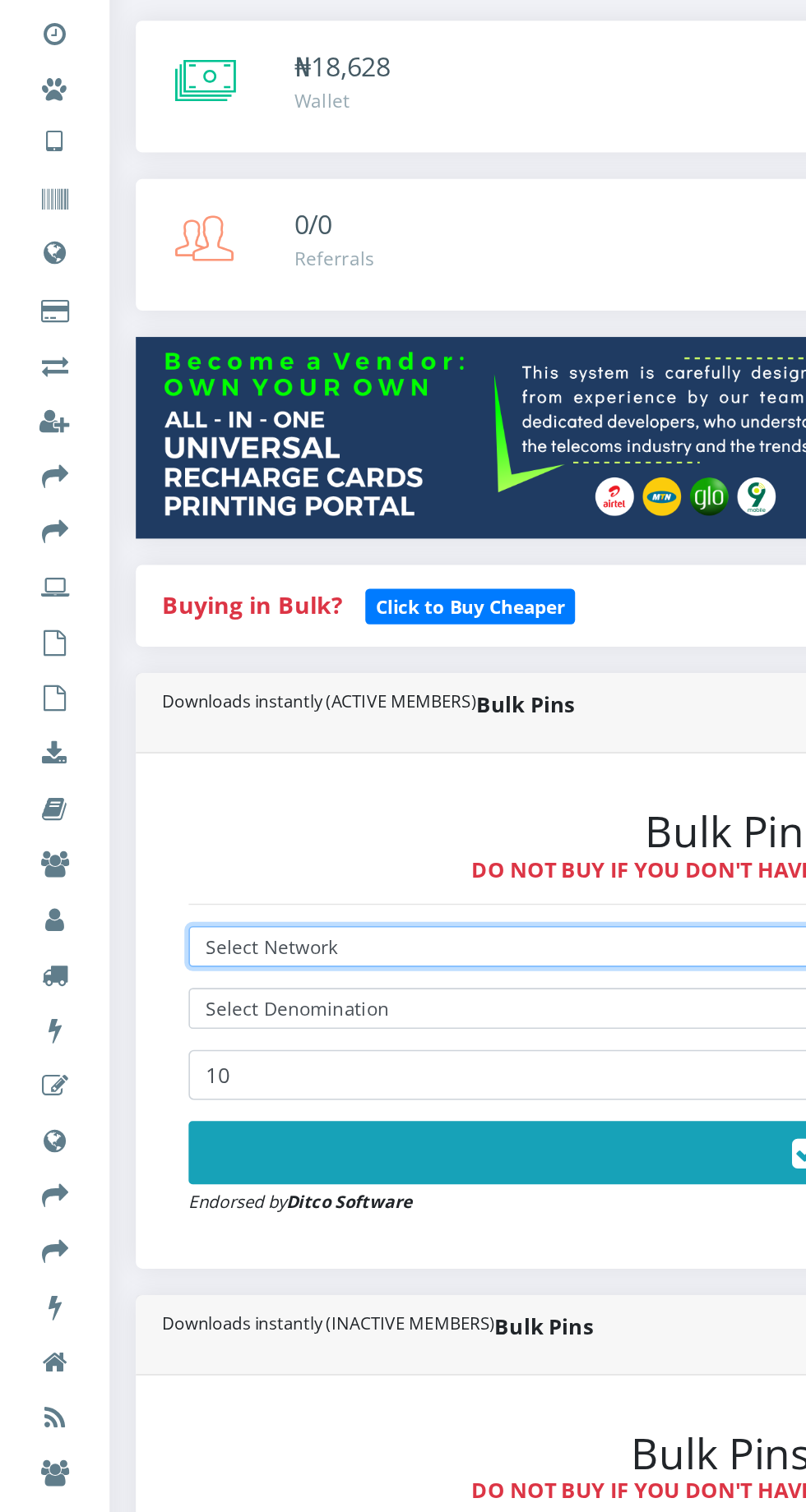
click at [302, 713] on select "Select Network MTN Globacom 9Mobile Airtel" at bounding box center [543, 705] width 852 height 25
select select "Glo"
click at [118, 696] on select "Select Network MTN Globacom 9Mobile Airtel" at bounding box center [543, 705] width 852 height 25
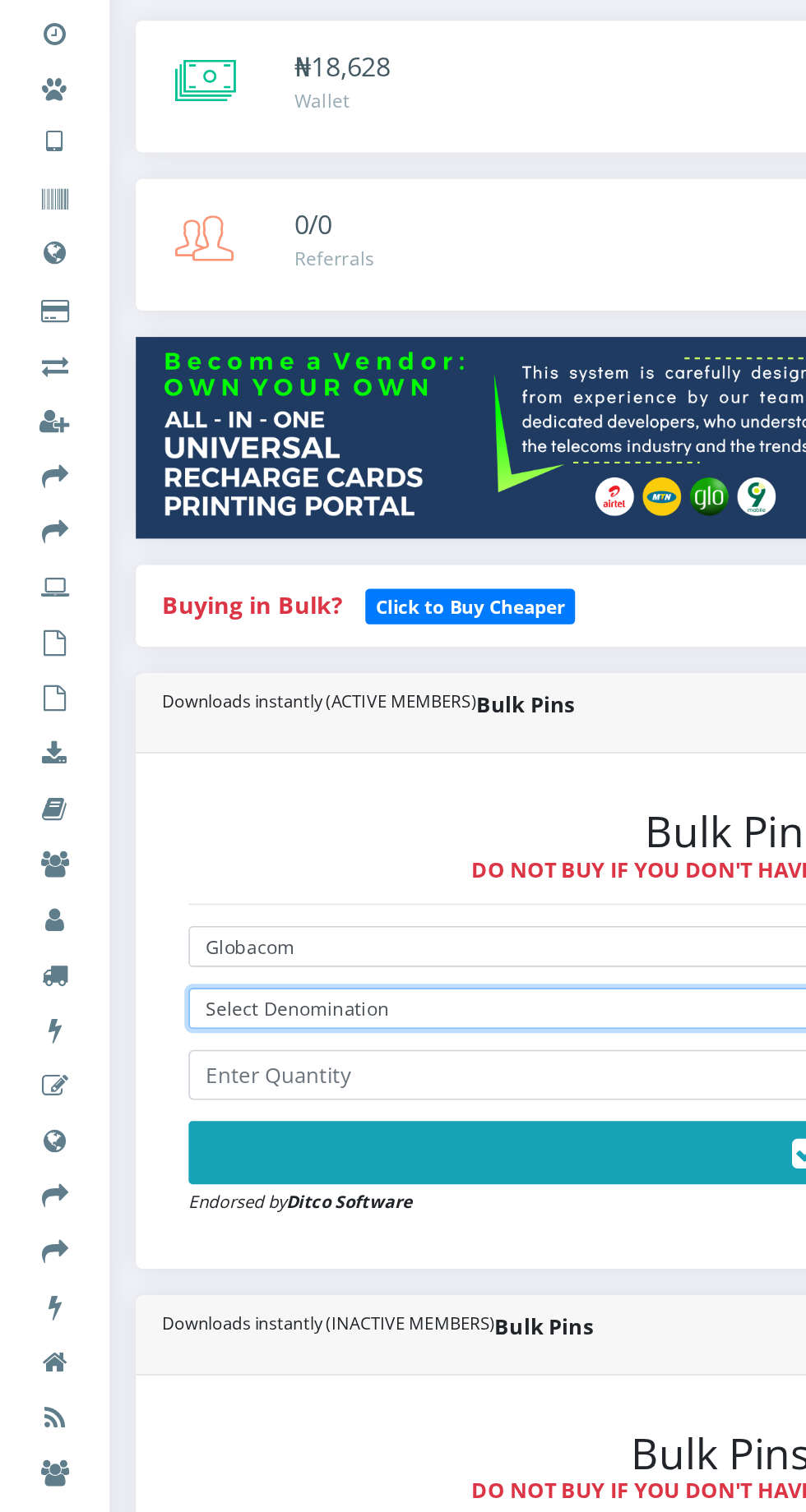
click at [309, 741] on select "Select Denomination Glo NGN100 - ₦96.50 Glo NGN200 - ₦193.00 Glo NGN500 - ₦482.…" at bounding box center [543, 744] width 852 height 25
select select "482.5-500"
click at [118, 734] on select "Select Denomination Glo NGN100 - ₦96.50 Glo NGN200 - ₦193.00 Glo NGN500 - ₦482.…" at bounding box center [543, 744] width 852 height 25
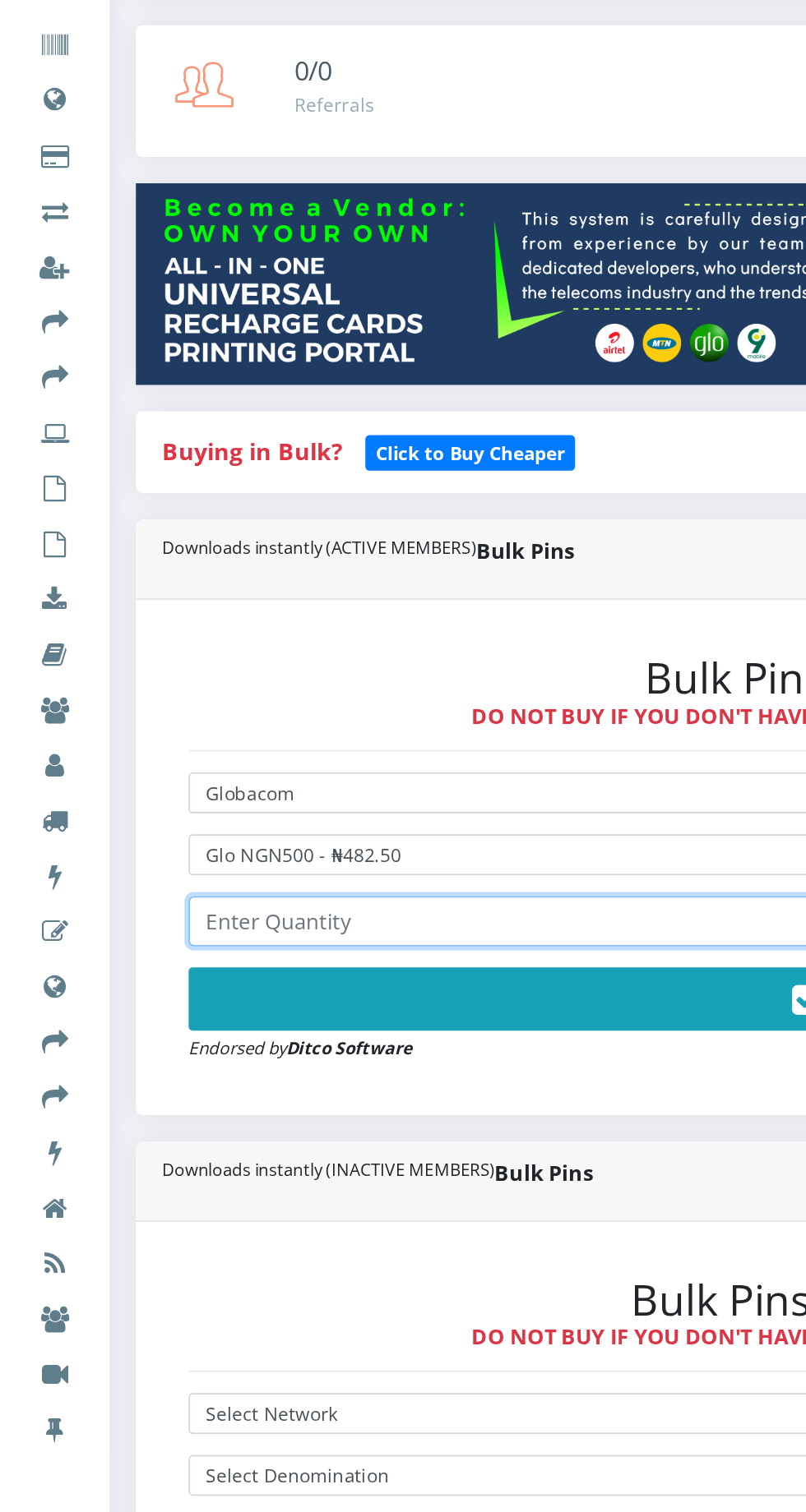
click at [295, 792] on input "number" at bounding box center [543, 786] width 852 height 32
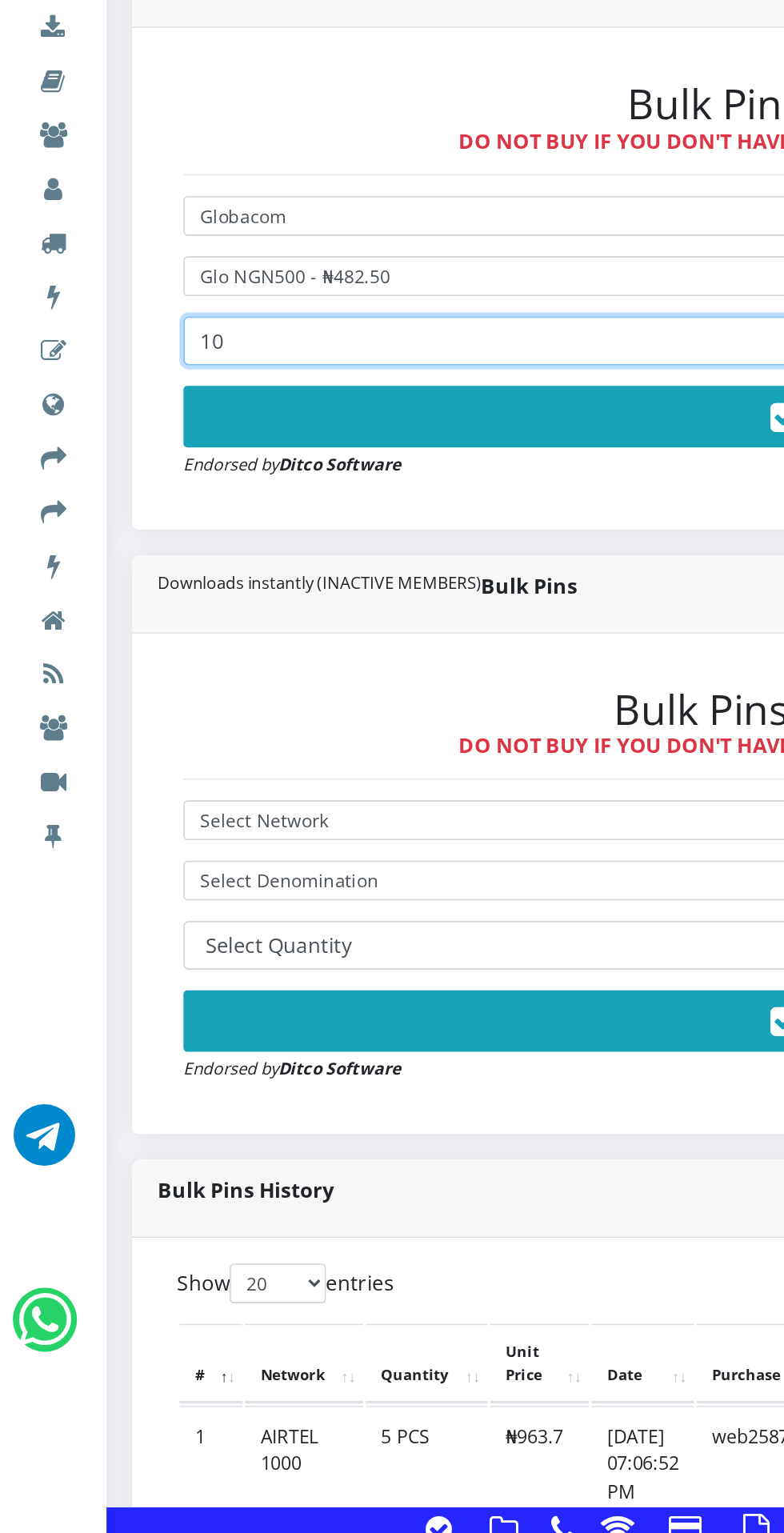
type input "10"
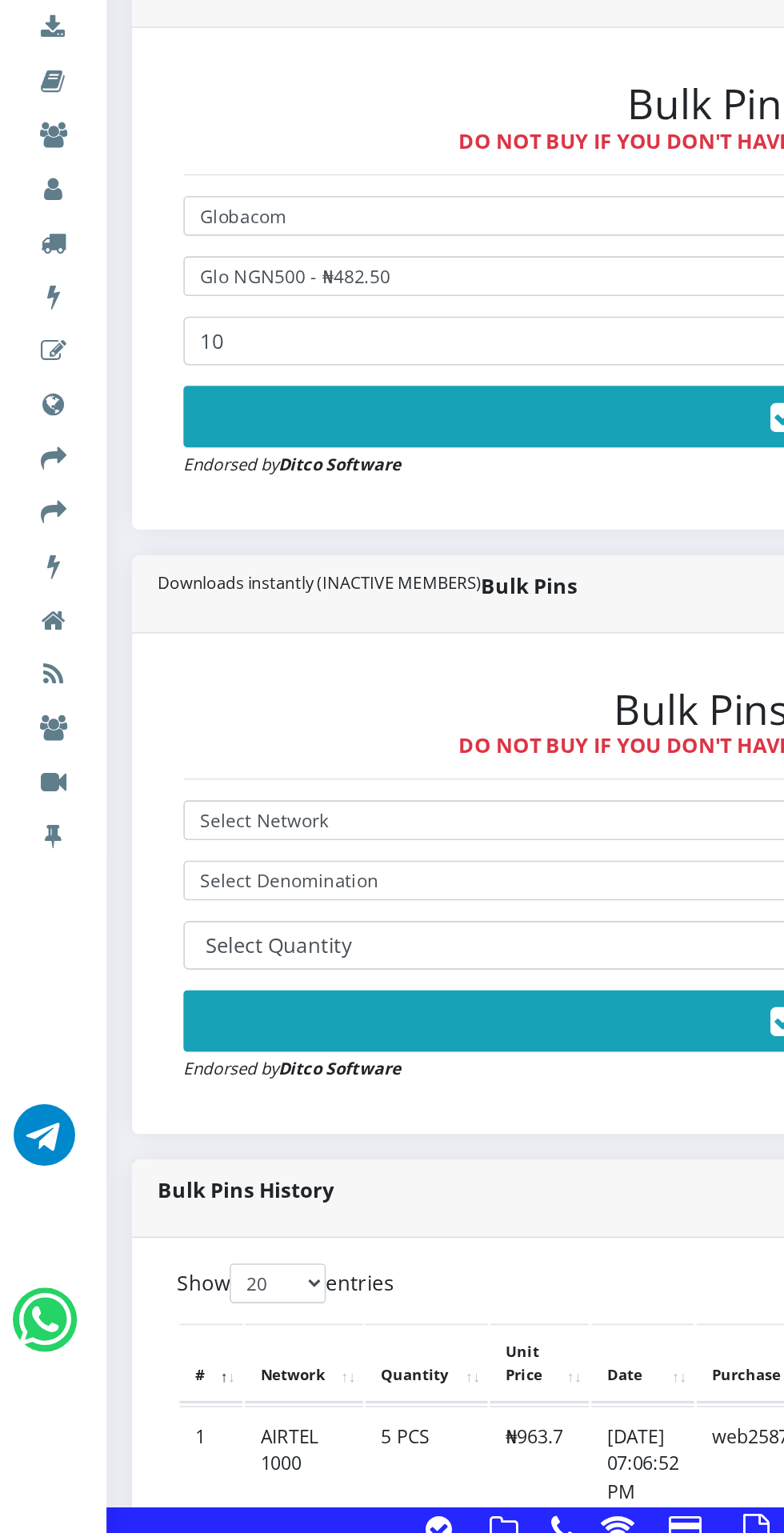
click at [439, 811] on button "Buy Now!" at bounding box center [528, 811] width 828 height 38
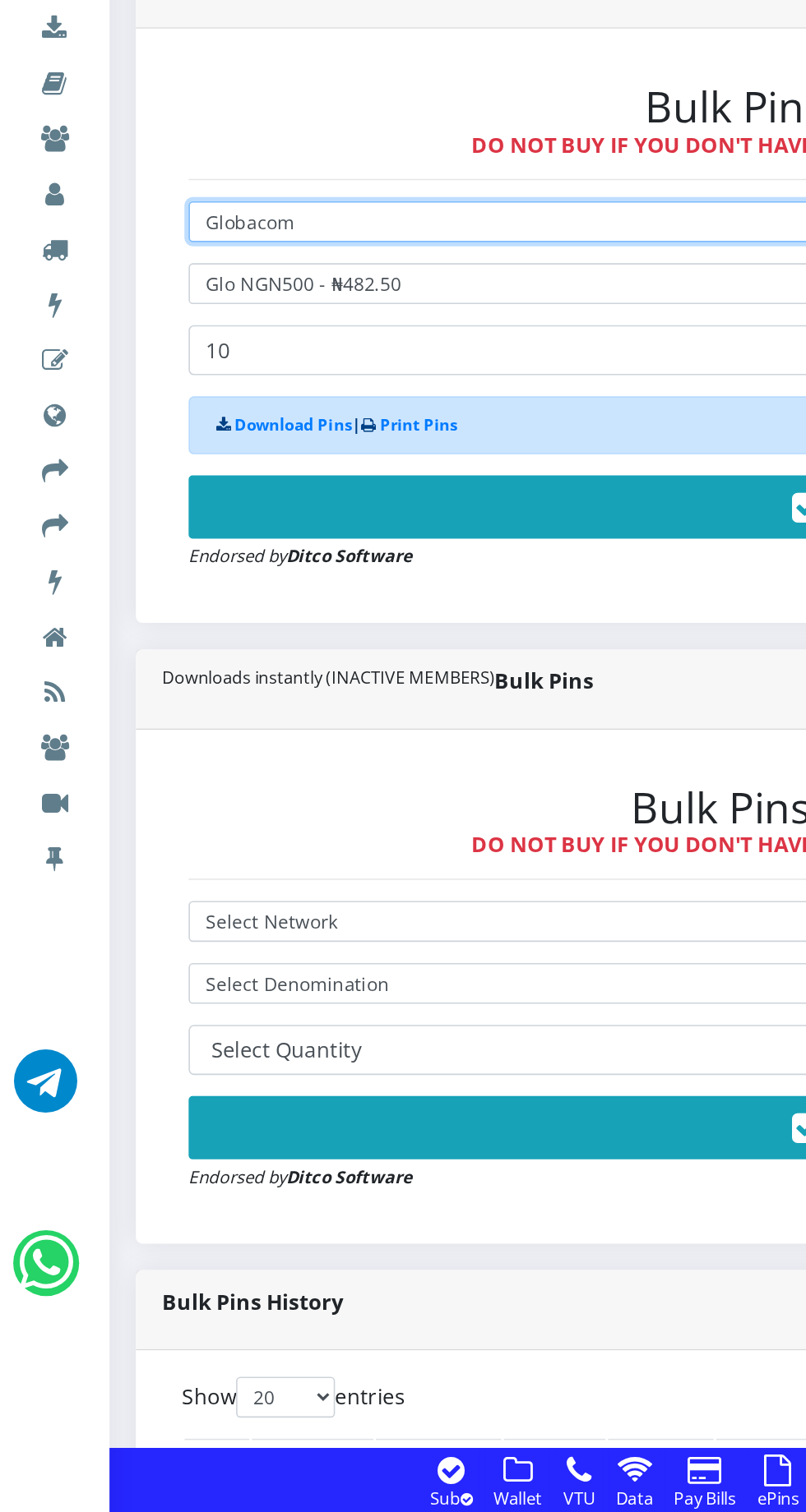
click at [259, 707] on select "Select Network MTN Globacom 9Mobile Airtel" at bounding box center [543, 705] width 852 height 25
select select "Airtel"
click at [118, 696] on select "Select Network MTN Globacom 9Mobile Airtel" at bounding box center [543, 705] width 852 height 25
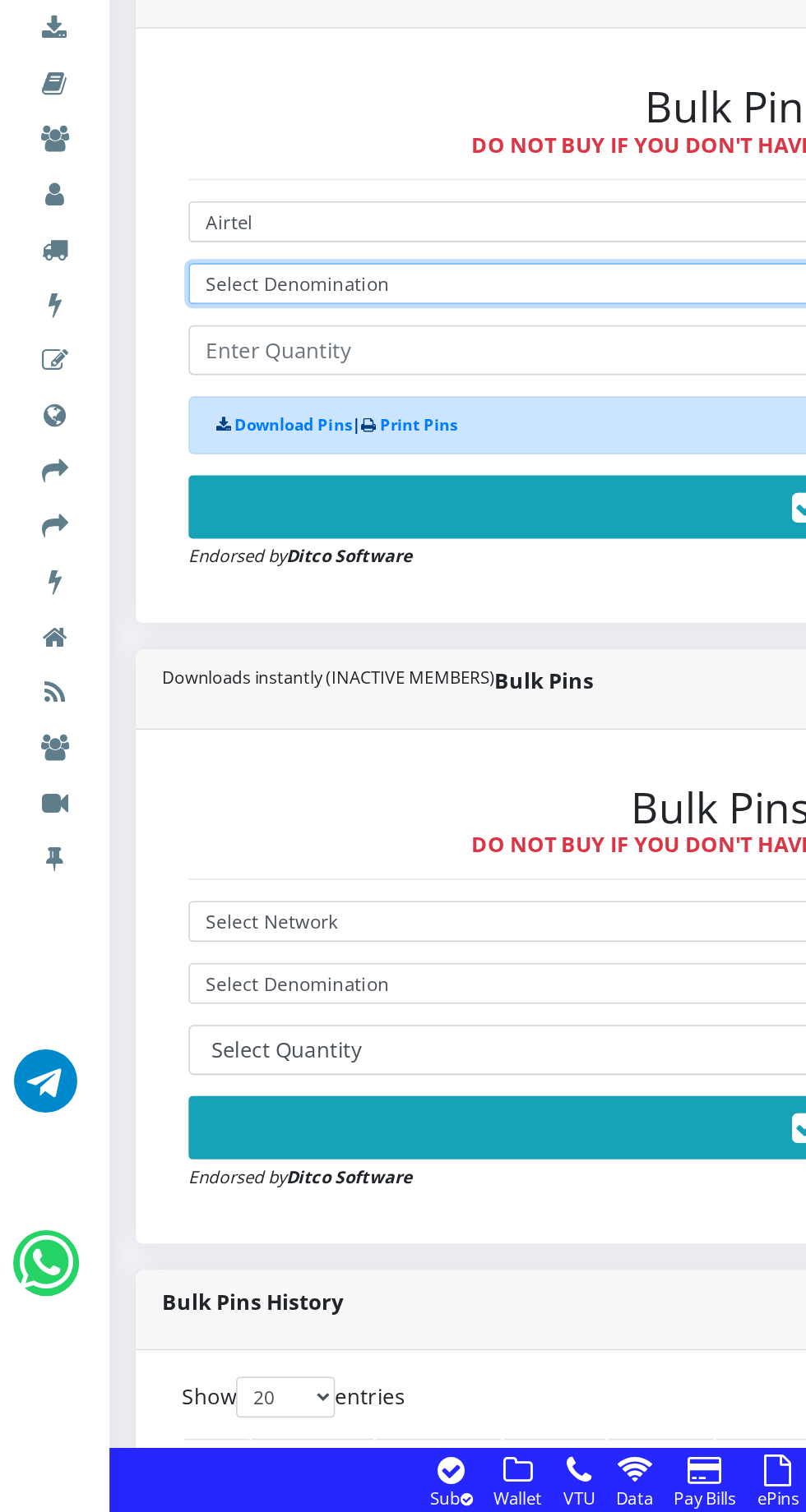
click at [359, 741] on select "Select Denomination Airtel NGN100 - ₦96.37 Airtel NGN200 - ₦192.74 Airtel NGN50…" at bounding box center [543, 744] width 852 height 25
select select "481.85-500"
click at [118, 734] on select "Select Denomination Airtel NGN100 - ₦96.37 Airtel NGN200 - ₦192.74 Airtel NGN50…" at bounding box center [543, 744] width 852 height 25
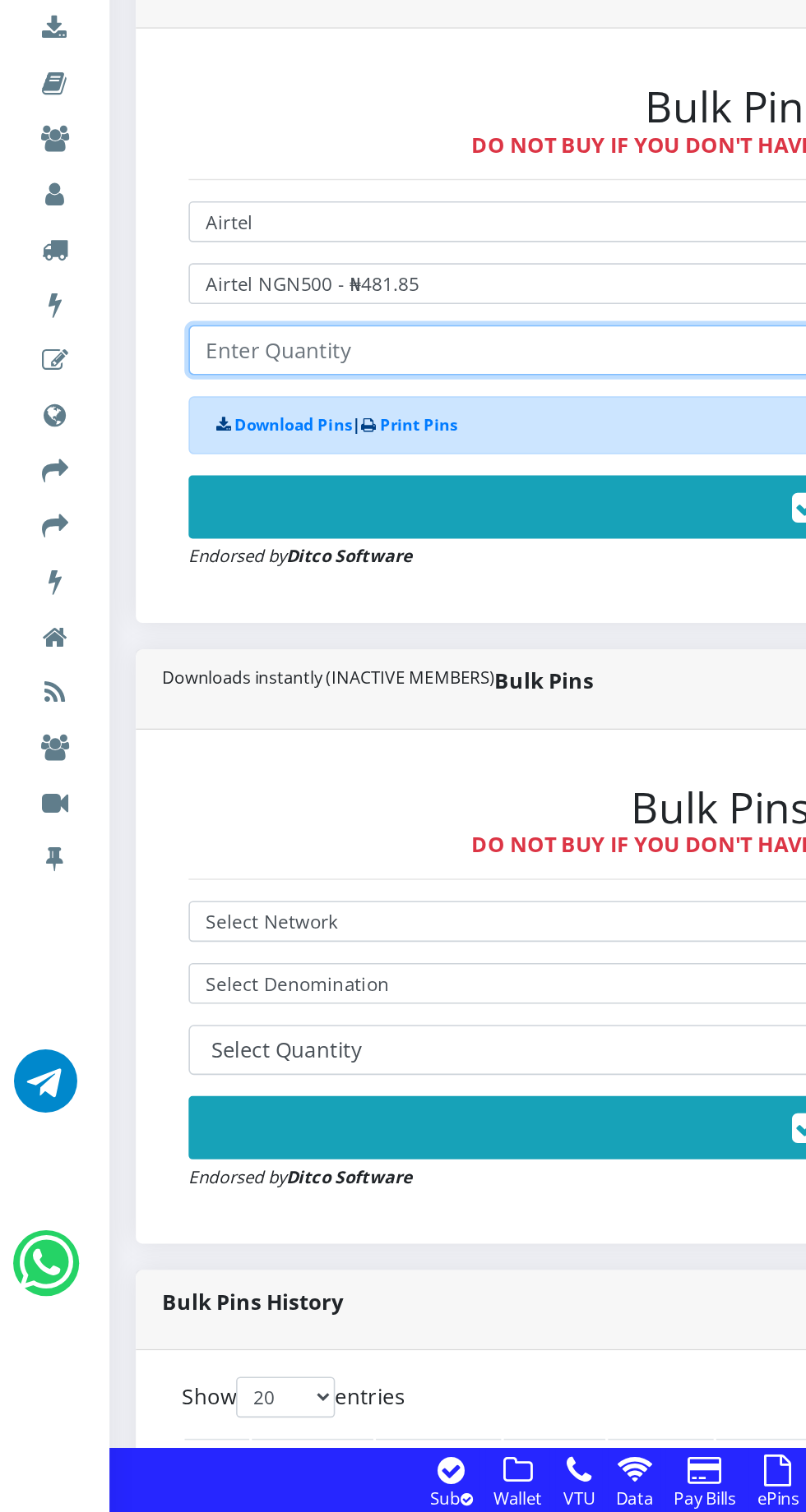
click at [308, 781] on input "number" at bounding box center [543, 786] width 852 height 32
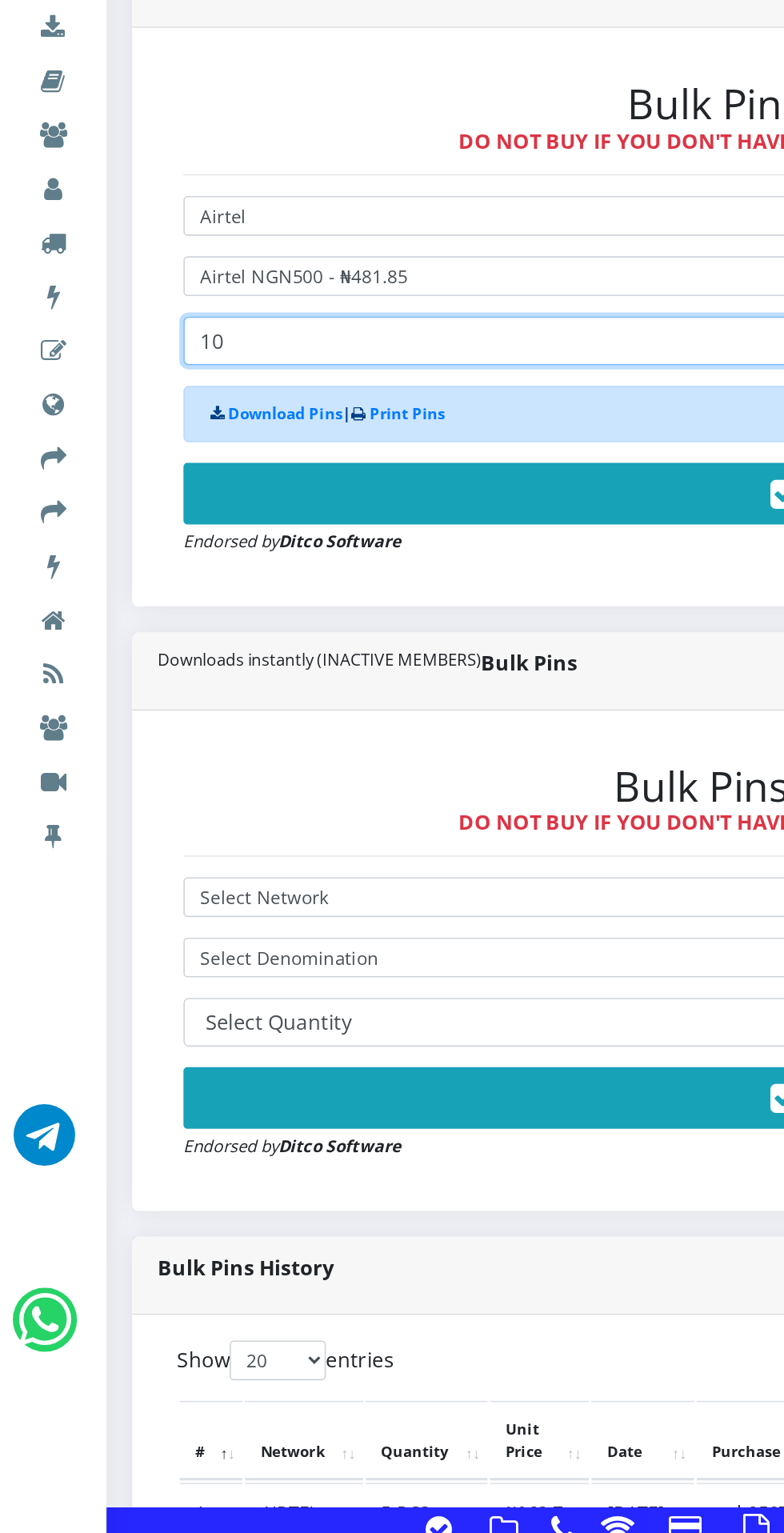
type input "10"
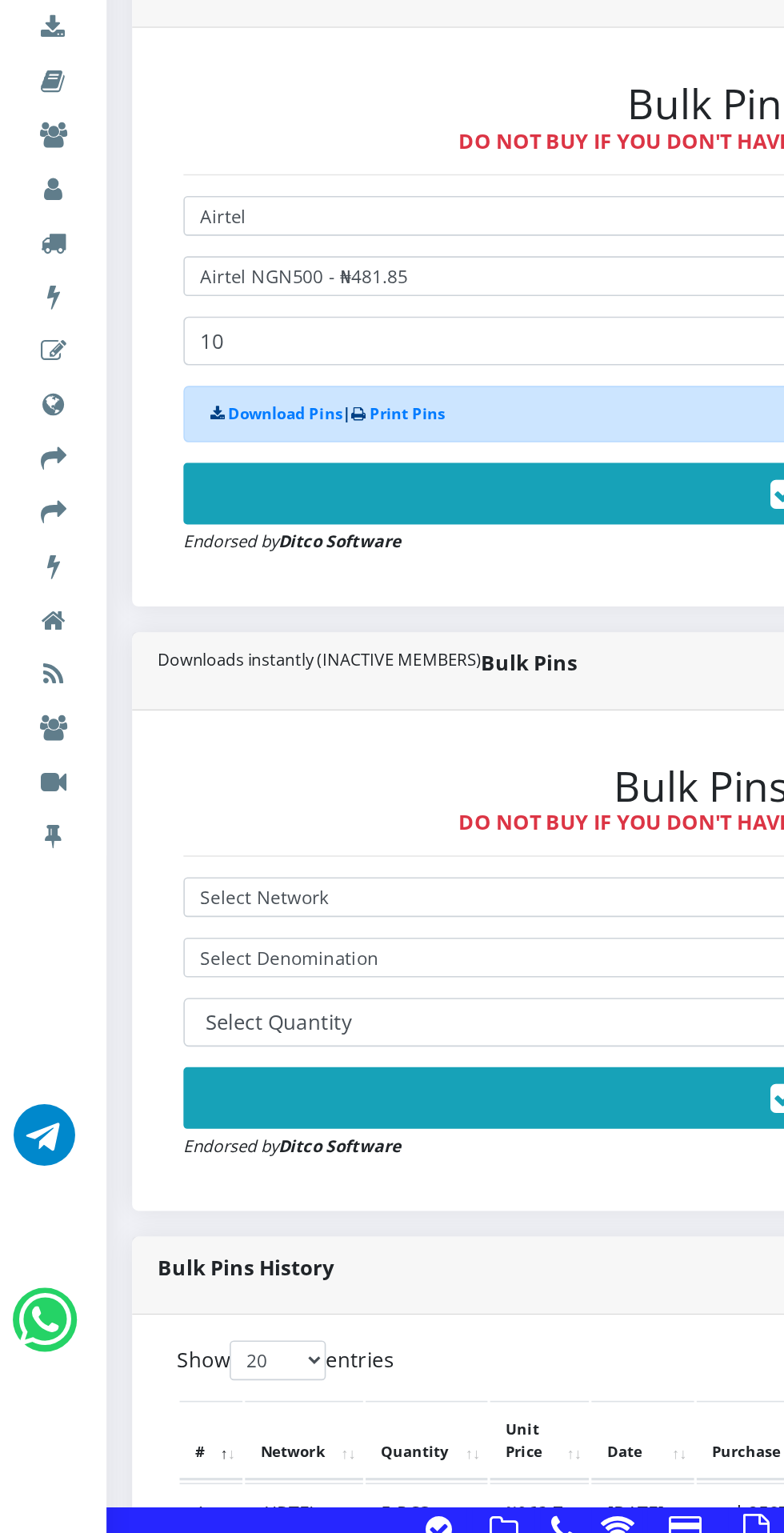
click at [433, 851] on button "Buy Now!" at bounding box center [528, 859] width 828 height 38
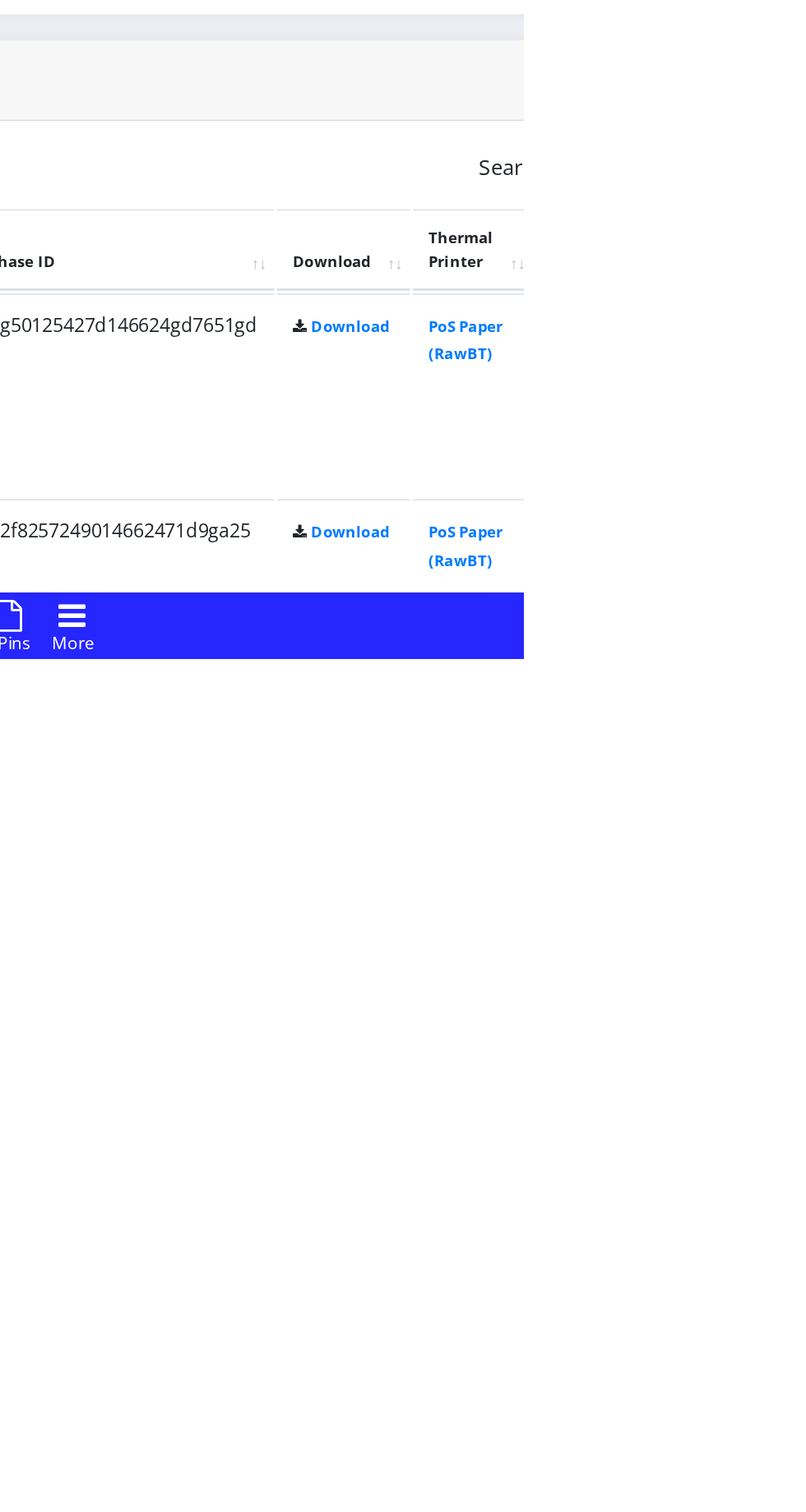
scroll to position [191, 0]
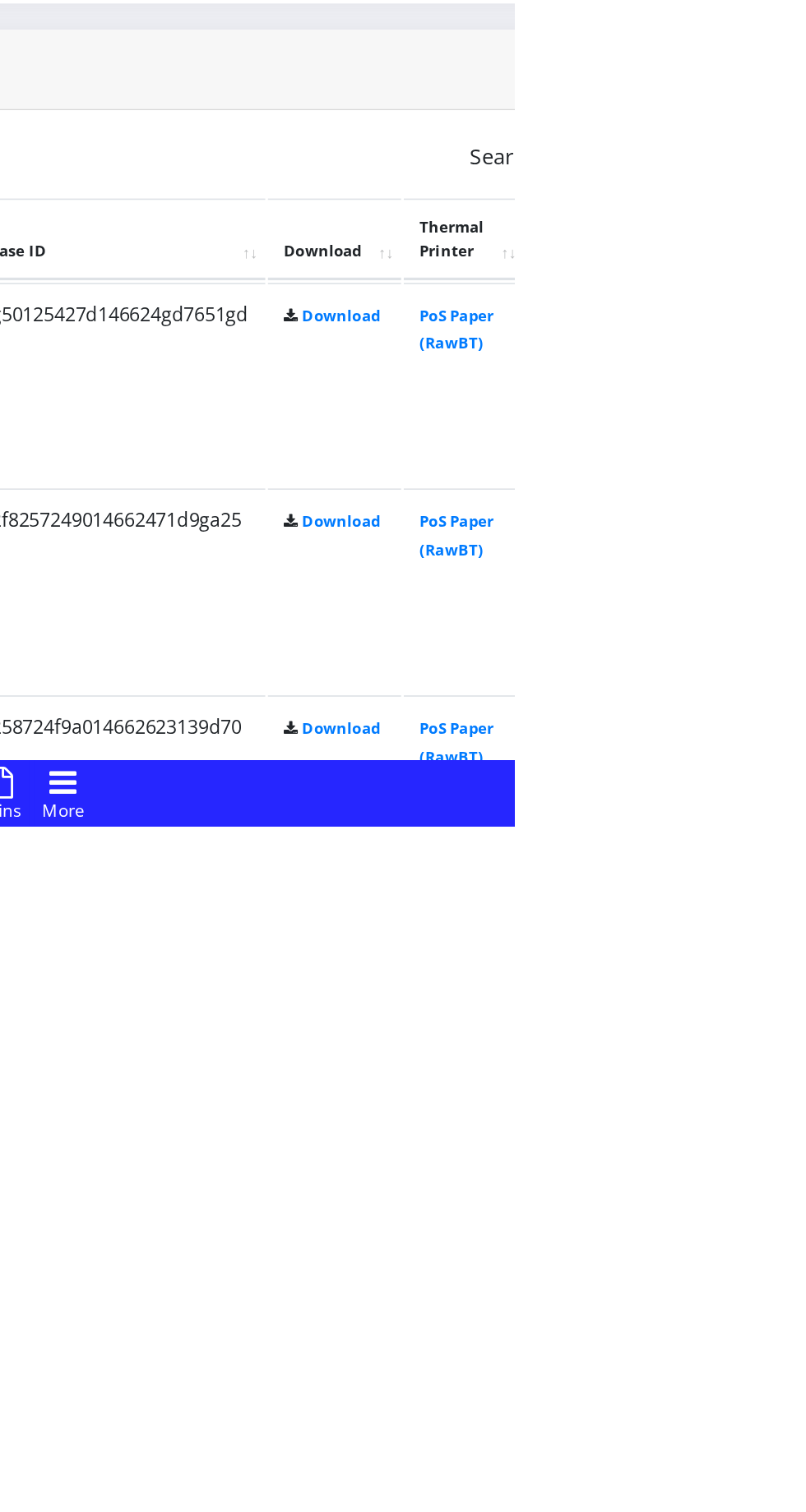
scroll to position [294, 0]
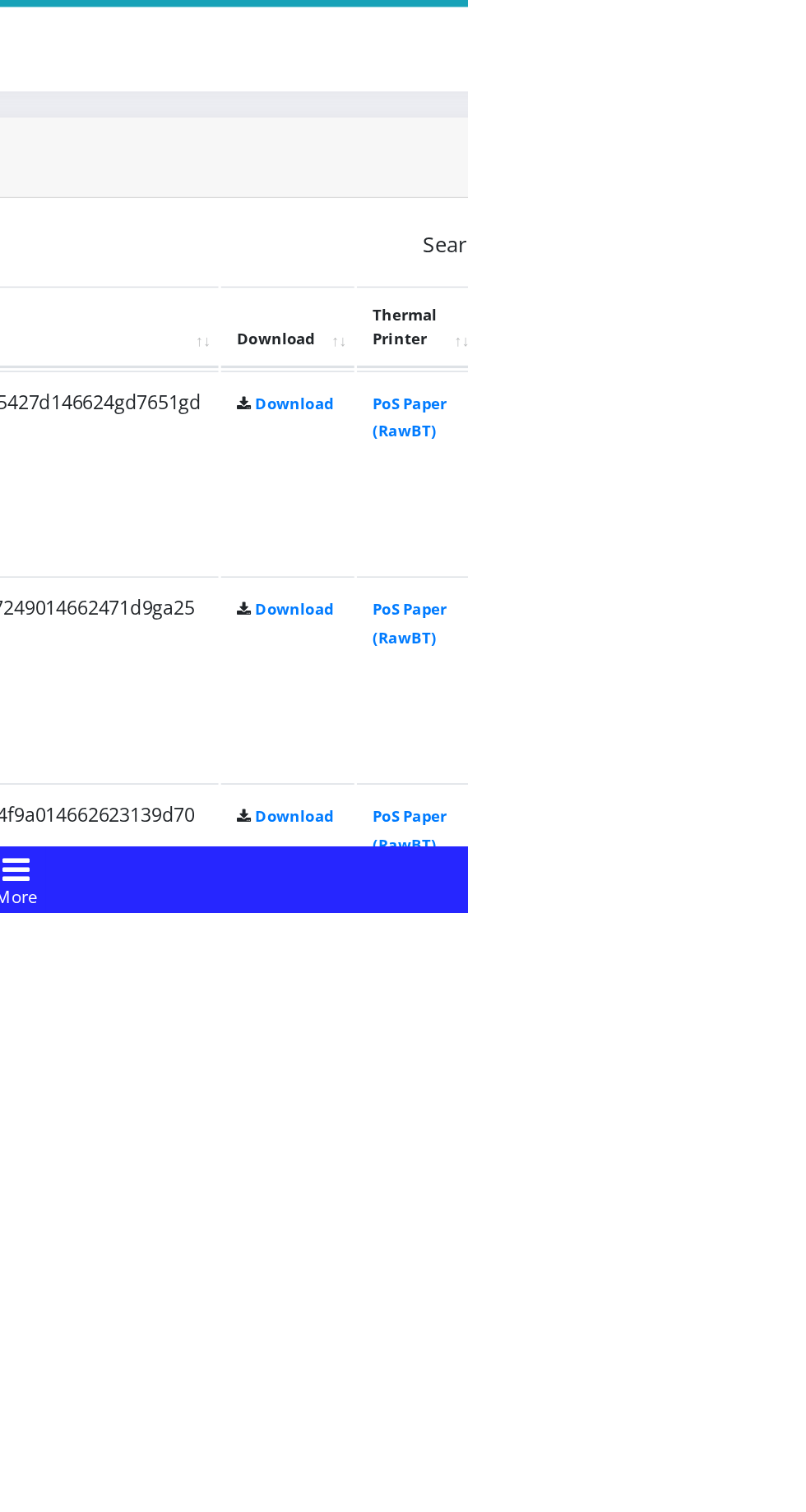
click at [793, 1453] on link "PoS Paper (RawBT)" at bounding box center [770, 1460] width 46 height 31
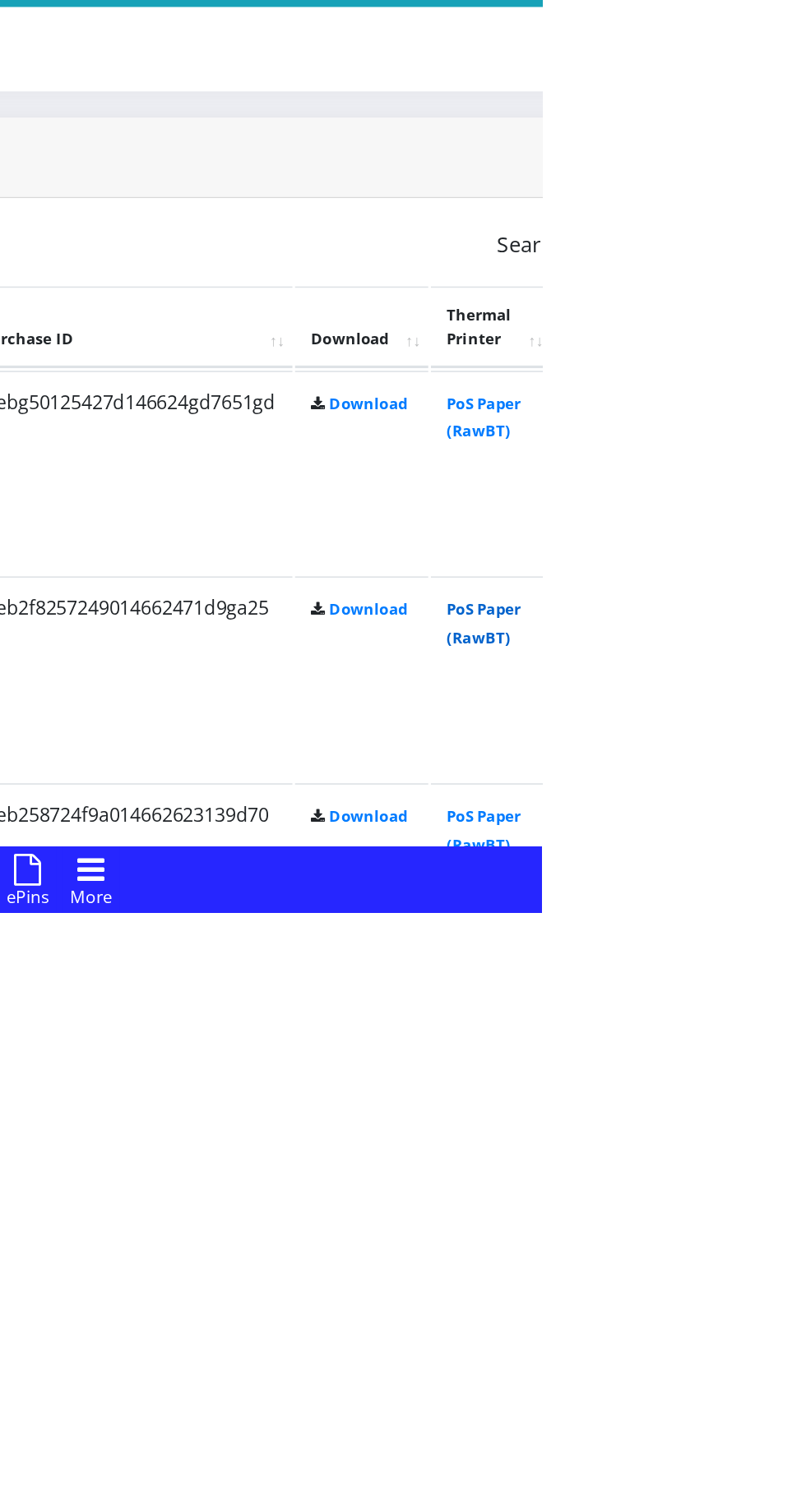
click at [793, 1332] on link "PoS Paper (RawBT)" at bounding box center [770, 1331] width 46 height 31
click at [793, 1217] on link "PoS Paper (RawBT)" at bounding box center [770, 1203] width 46 height 31
